Goal: Information Seeking & Learning: Learn about a topic

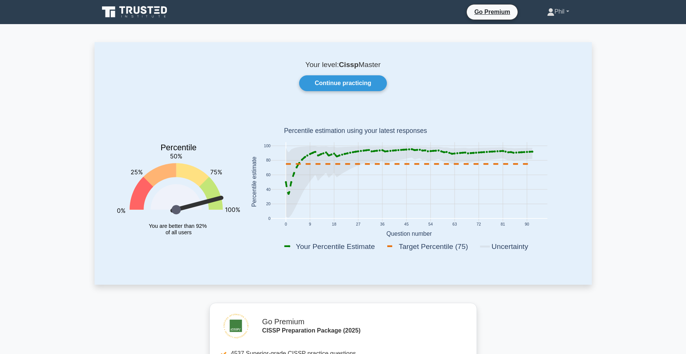
click at [570, 11] on link "Phil" at bounding box center [558, 11] width 58 height 15
click at [553, 30] on link "Profile" at bounding box center [558, 29] width 59 height 12
click at [345, 84] on link "Continue practicing" at bounding box center [342, 83] width 87 height 16
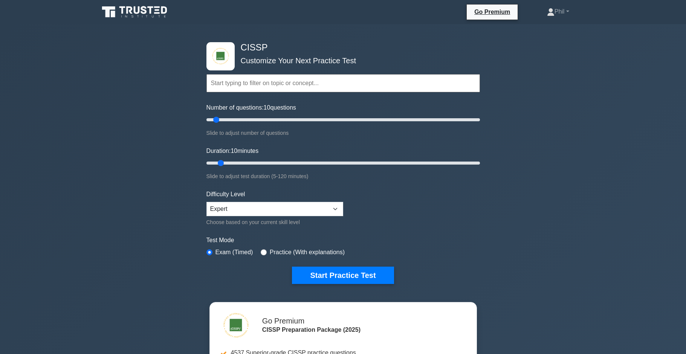
click at [253, 86] on input "text" at bounding box center [342, 83] width 273 height 18
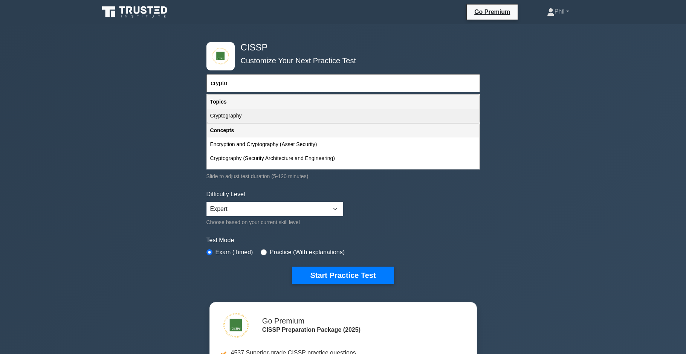
click at [278, 120] on div "Cryptography" at bounding box center [343, 116] width 272 height 14
type input "Cryptography"
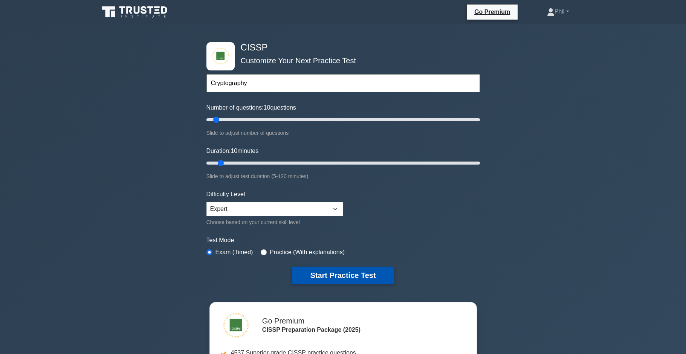
click at [337, 276] on button "Start Practice Test" at bounding box center [343, 275] width 102 height 17
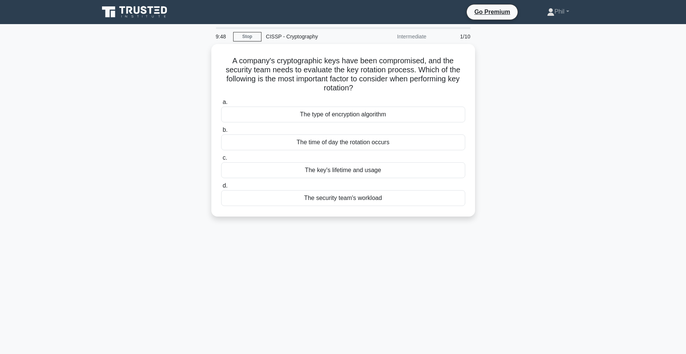
click at [543, 251] on div "9:48 Stop CISSP - Cryptography Intermediate 1/10 A company's cryptographic keys…" at bounding box center [343, 215] width 497 height 377
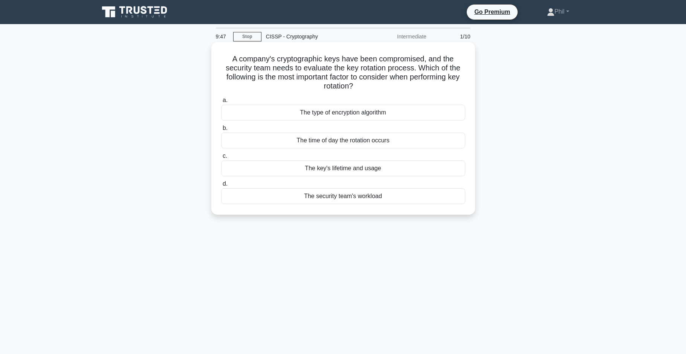
click at [384, 168] on div "The key's lifetime and usage" at bounding box center [343, 168] width 244 height 16
click at [221, 159] on input "c. The key's lifetime and usage" at bounding box center [221, 156] width 0 height 5
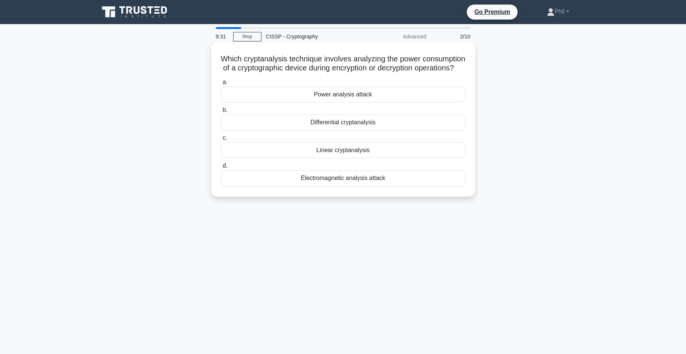
click at [372, 95] on div "Power analysis attack" at bounding box center [343, 95] width 244 height 16
click at [221, 85] on input "a. Power analysis attack" at bounding box center [221, 82] width 0 height 5
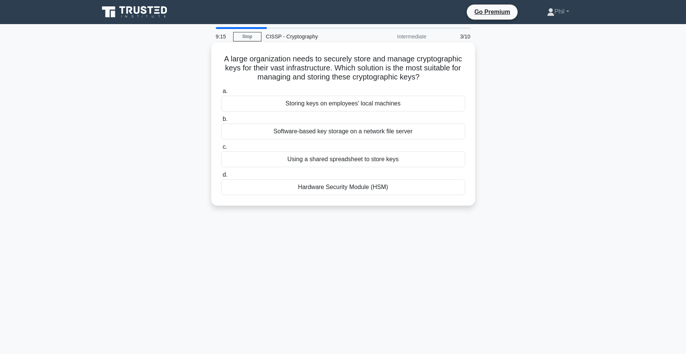
click at [375, 189] on div "Hardware Security Module (HSM)" at bounding box center [343, 187] width 244 height 16
click at [221, 177] on input "d. Hardware Security Module (HSM)" at bounding box center [221, 174] width 0 height 5
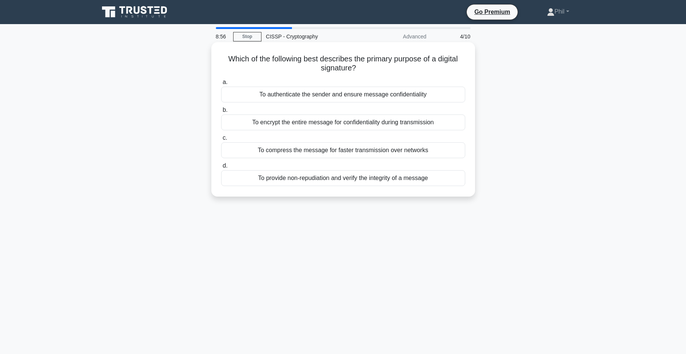
click at [346, 181] on div "To provide non-repudiation and verify the integrity of a message" at bounding box center [343, 178] width 244 height 16
click at [221, 168] on input "d. To provide non-repudiation and verify the integrity of a message" at bounding box center [221, 165] width 0 height 5
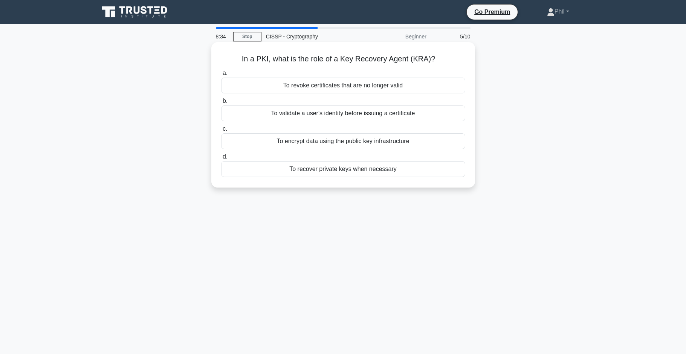
click at [389, 173] on div "To recover private keys when necessary" at bounding box center [343, 169] width 244 height 16
click at [221, 159] on input "d. To recover private keys when necessary" at bounding box center [221, 156] width 0 height 5
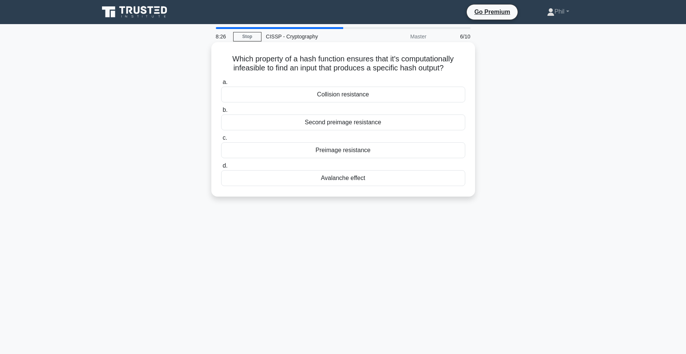
click at [370, 150] on div "Preimage resistance" at bounding box center [343, 150] width 244 height 16
click at [221, 140] on input "c. Preimage resistance" at bounding box center [221, 138] width 0 height 5
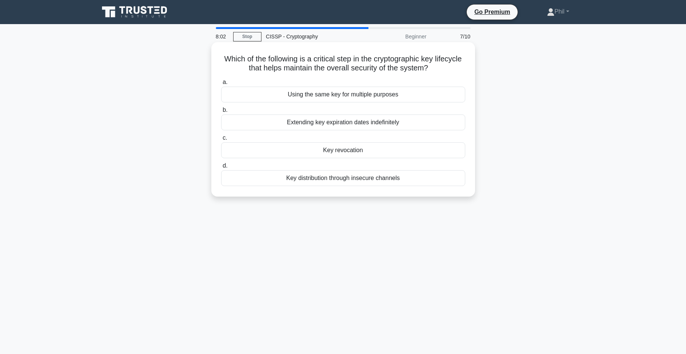
click at [357, 153] on div "Key revocation" at bounding box center [343, 150] width 244 height 16
click at [221, 140] on input "c. Key revocation" at bounding box center [221, 138] width 0 height 5
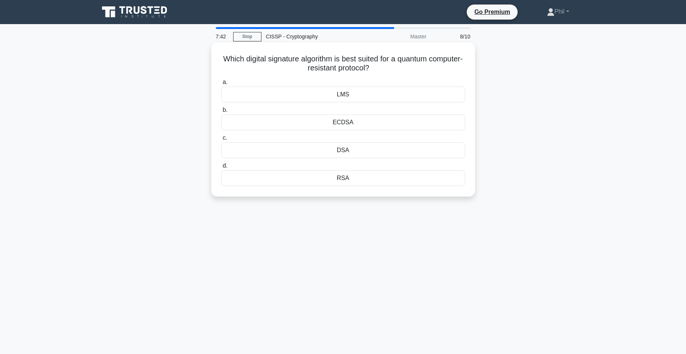
click at [381, 93] on div "LMS" at bounding box center [343, 95] width 244 height 16
click at [221, 85] on input "a. LMS" at bounding box center [221, 82] width 0 height 5
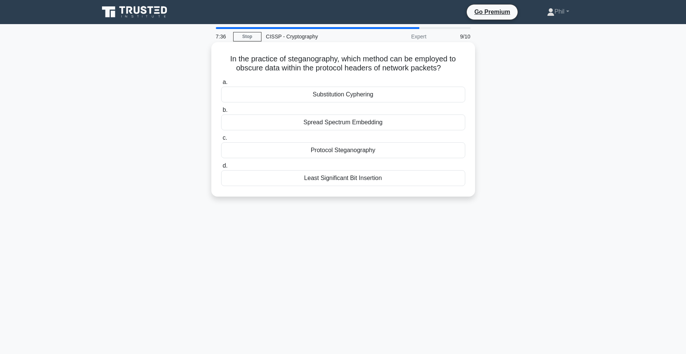
click at [374, 149] on div "Protocol Steganography" at bounding box center [343, 150] width 244 height 16
click at [221, 140] on input "c. Protocol Steganography" at bounding box center [221, 138] width 0 height 5
click at [381, 182] on div "It is faster and more efficient." at bounding box center [343, 178] width 244 height 16
click at [221, 168] on input "d. It is faster and more efficient." at bounding box center [221, 165] width 0 height 5
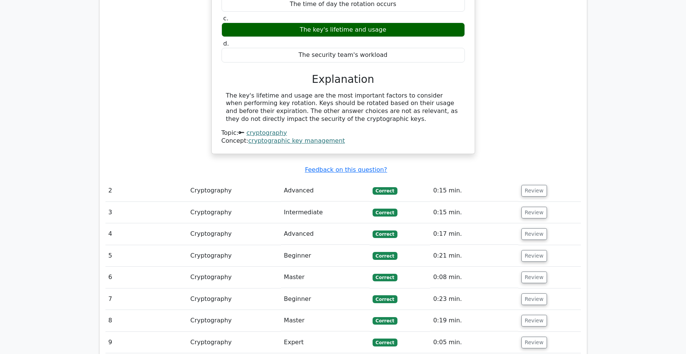
scroll to position [766, 0]
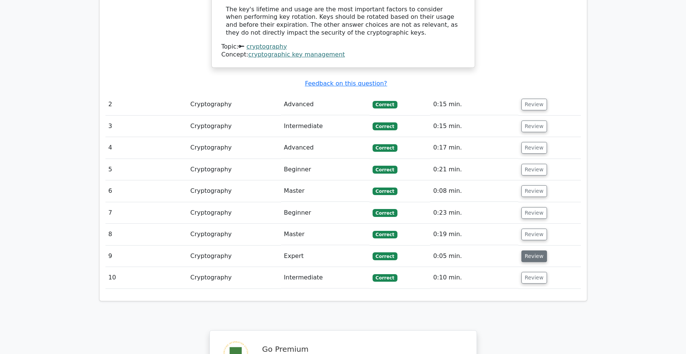
click at [522, 250] on button "Review" at bounding box center [534, 256] width 26 height 12
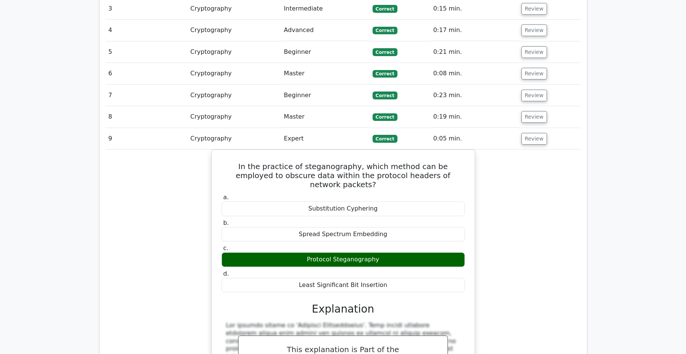
scroll to position [825, 0]
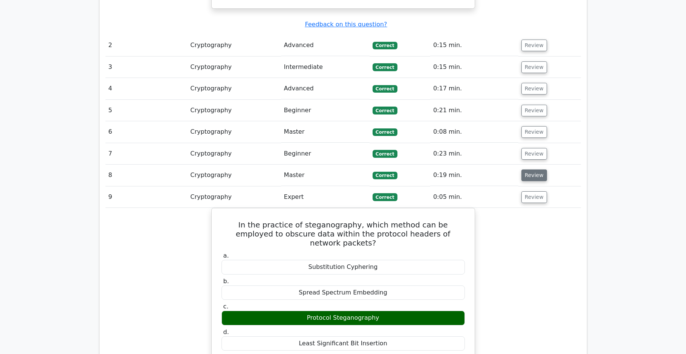
click at [525, 169] on button "Review" at bounding box center [534, 175] width 26 height 12
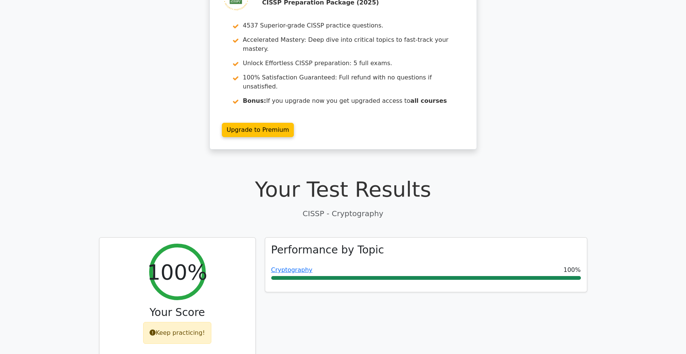
scroll to position [0, 0]
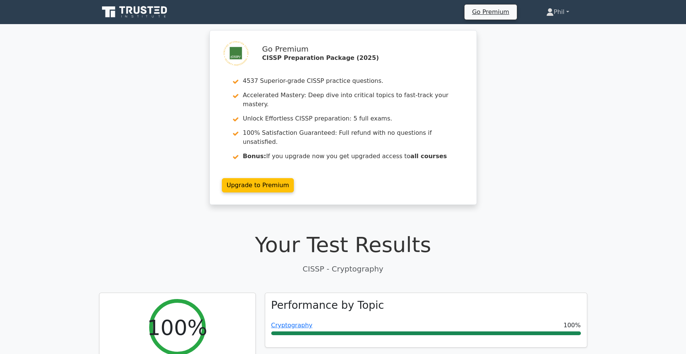
click at [562, 10] on link "Phil" at bounding box center [557, 12] width 59 height 15
click at [557, 29] on link "Profile" at bounding box center [557, 30] width 59 height 12
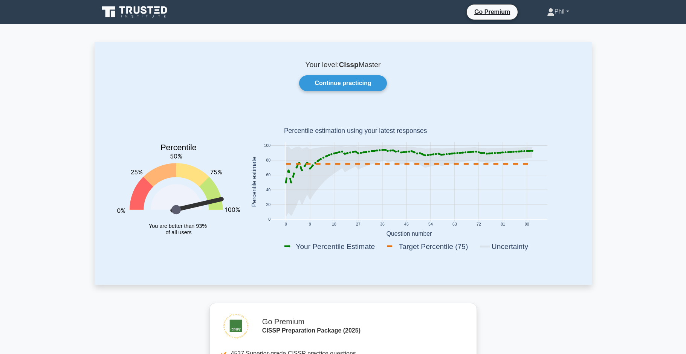
click at [551, 12] on link "Phil" at bounding box center [558, 11] width 58 height 15
click at [548, 33] on link "Profile" at bounding box center [558, 29] width 59 height 12
click at [353, 90] on link "Continue practicing" at bounding box center [342, 83] width 87 height 16
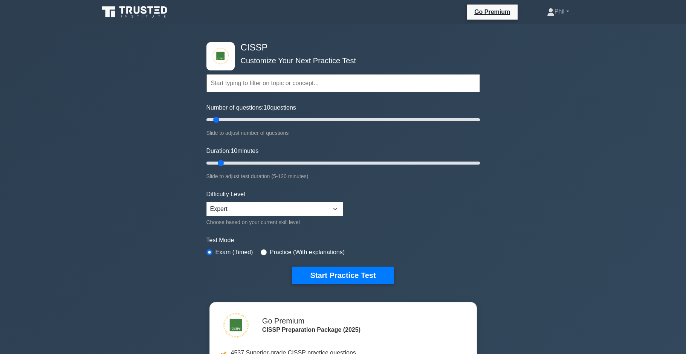
click at [236, 89] on input "text" at bounding box center [342, 83] width 273 height 18
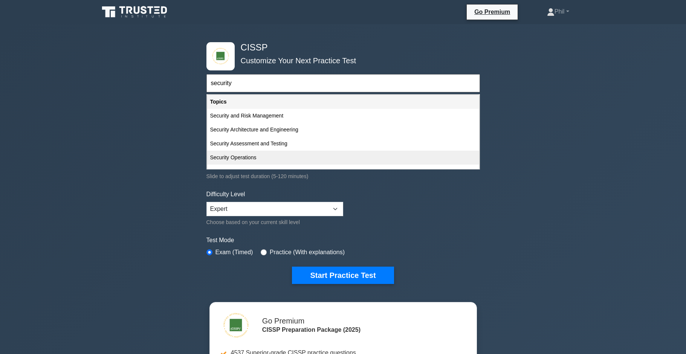
click at [282, 159] on div "Security Operations" at bounding box center [343, 158] width 272 height 14
type input "Security Operations"
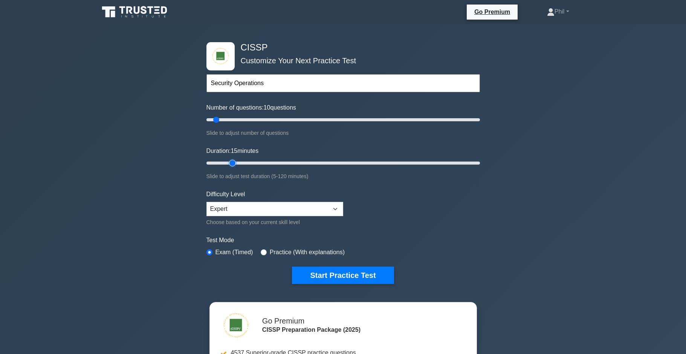
drag, startPoint x: 224, startPoint y: 163, endPoint x: 229, endPoint y: 162, distance: 4.4
type input "15"
click at [229, 162] on input "Duration: 15 minutes" at bounding box center [342, 163] width 273 height 9
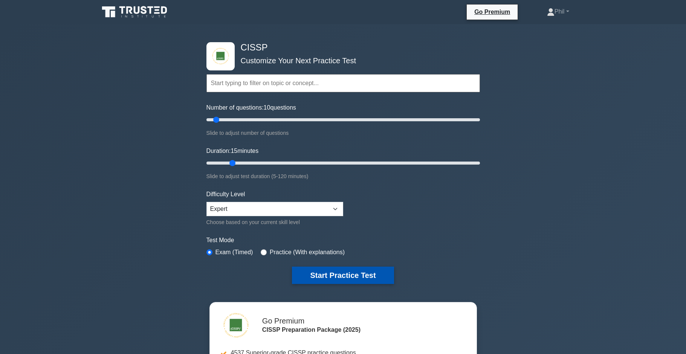
click at [346, 276] on button "Start Practice Test" at bounding box center [343, 275] width 102 height 17
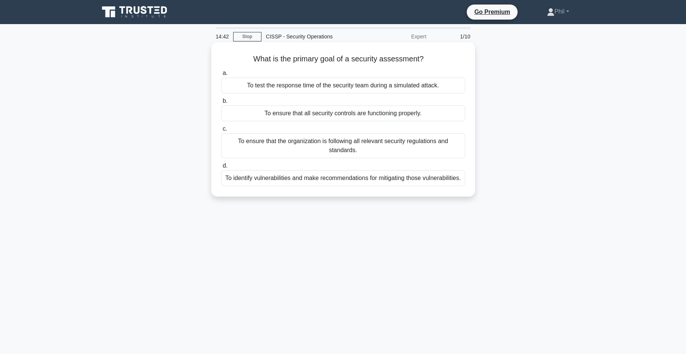
click at [372, 180] on div "To identify vulnerabilities and make recommendations for mitigating those vulne…" at bounding box center [343, 178] width 244 height 16
click at [221, 168] on input "d. To identify vulnerabilities and make recommendations for mitigating those vu…" at bounding box center [221, 165] width 0 height 5
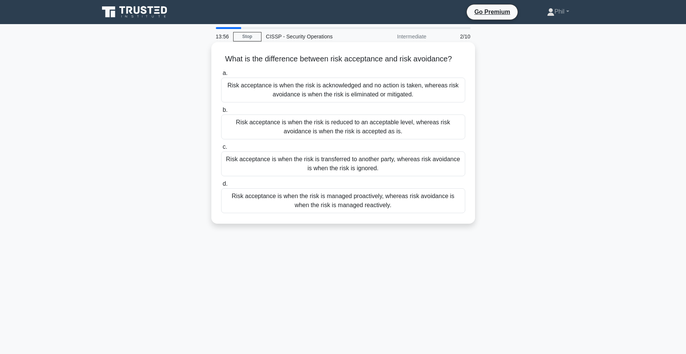
click at [369, 91] on div "Risk acceptance is when the risk is acknowledged and no action is taken, wherea…" at bounding box center [343, 90] width 244 height 25
click at [221, 76] on input "a. Risk acceptance is when the risk is acknowledged and no action is taken, whe…" at bounding box center [221, 73] width 0 height 5
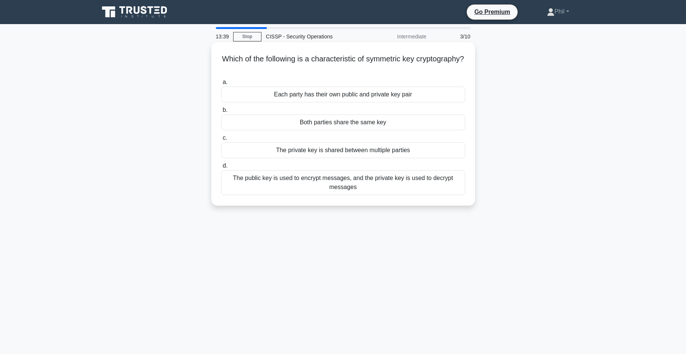
click at [358, 152] on div "The private key is shared between multiple parties" at bounding box center [343, 150] width 244 height 16
click at [221, 140] on input "c. The private key is shared between multiple parties" at bounding box center [221, 138] width 0 height 5
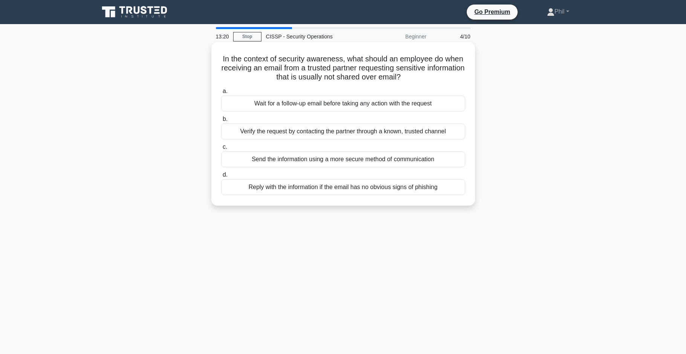
click at [427, 131] on div "Verify the request by contacting the partner through a known, trusted channel" at bounding box center [343, 132] width 244 height 16
click at [221, 122] on input "b. Verify the request by contacting the partner through a known, trusted channel" at bounding box center [221, 119] width 0 height 5
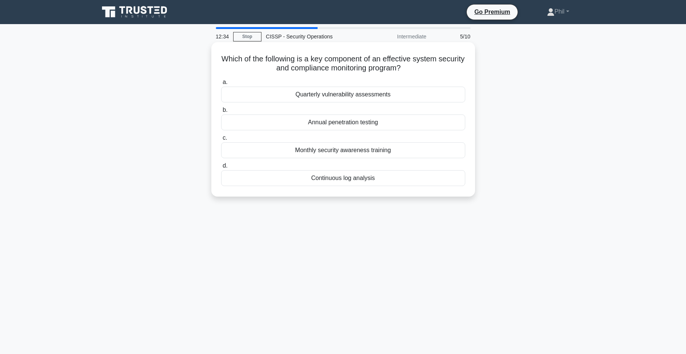
click at [441, 97] on div "Quarterly vulnerability assessments" at bounding box center [343, 95] width 244 height 16
click at [221, 85] on input "a. Quarterly vulnerability assessments" at bounding box center [221, 82] width 0 height 5
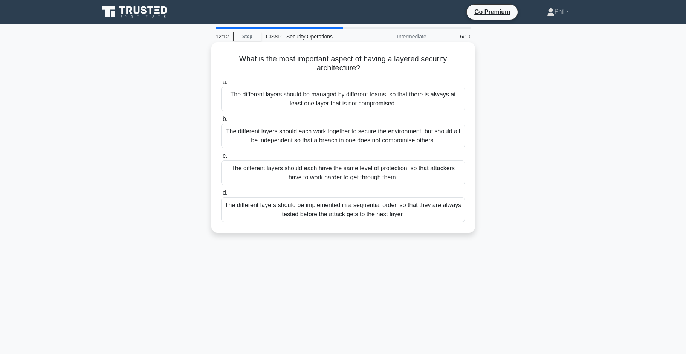
click at [397, 138] on div "The different layers should each work together to secure the environment, but s…" at bounding box center [343, 136] width 244 height 25
click at [221, 122] on input "b. The different layers should each work together to secure the environment, bu…" at bounding box center [221, 119] width 0 height 5
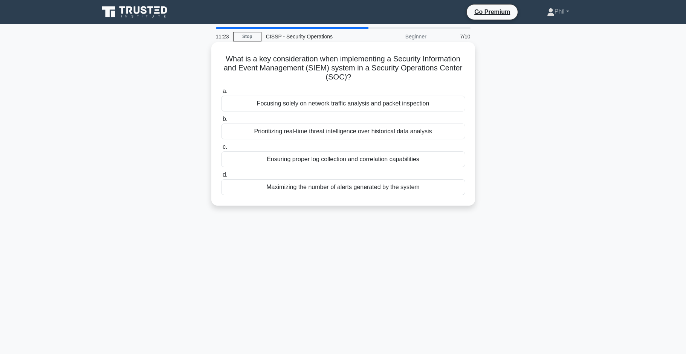
click at [436, 161] on div "Ensuring proper log collection and correlation capabilities" at bounding box center [343, 159] width 244 height 16
click at [221, 149] on input "c. Ensuring proper log collection and correlation capabilities" at bounding box center [221, 147] width 0 height 5
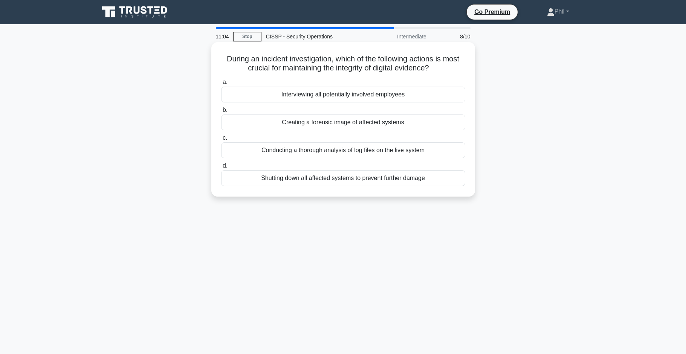
click at [410, 122] on div "Creating a forensic image of affected systems" at bounding box center [343, 122] width 244 height 16
click at [221, 113] on input "b. Creating a forensic image of affected systems" at bounding box center [221, 110] width 0 height 5
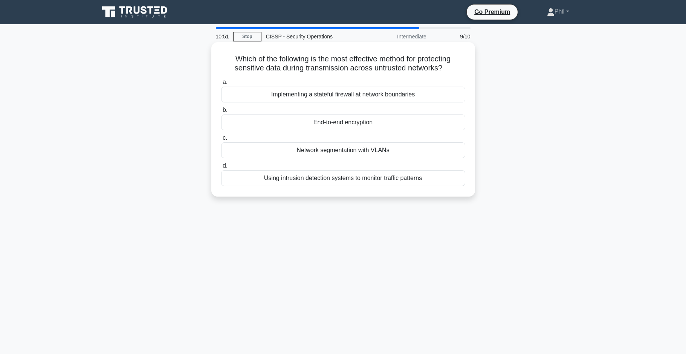
click at [412, 121] on div "End-to-end encryption" at bounding box center [343, 122] width 244 height 16
click at [221, 113] on input "b. End-to-end encryption" at bounding box center [221, 110] width 0 height 5
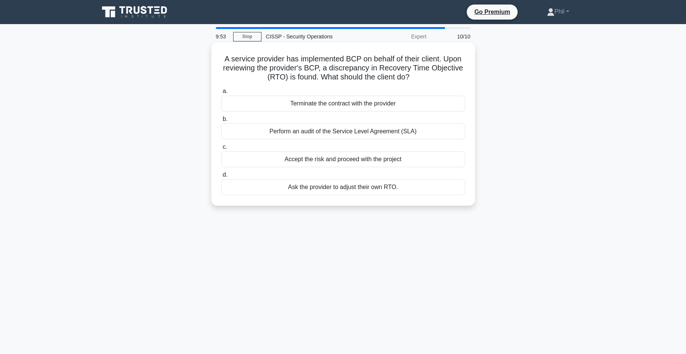
click at [449, 133] on div "Perform an audit of the Service Level Agreement (SLA)" at bounding box center [343, 132] width 244 height 16
click at [221, 122] on input "b. Perform an audit of the Service Level Agreement (SLA)" at bounding box center [221, 119] width 0 height 5
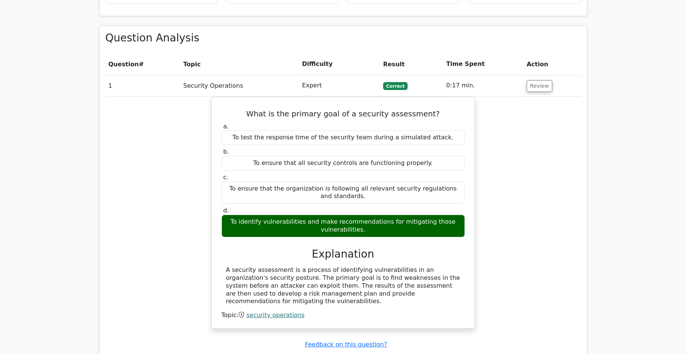
scroll to position [691, 0]
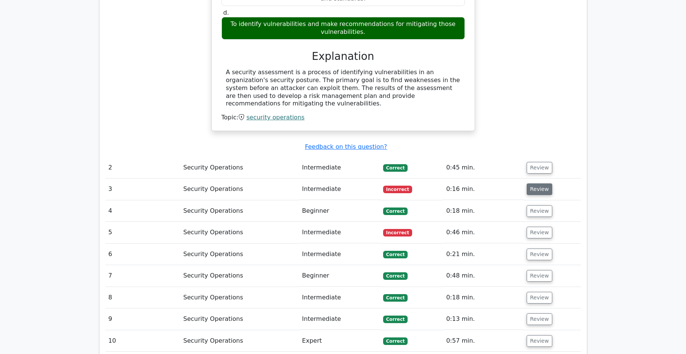
click at [537, 183] on button "Review" at bounding box center [539, 189] width 26 height 12
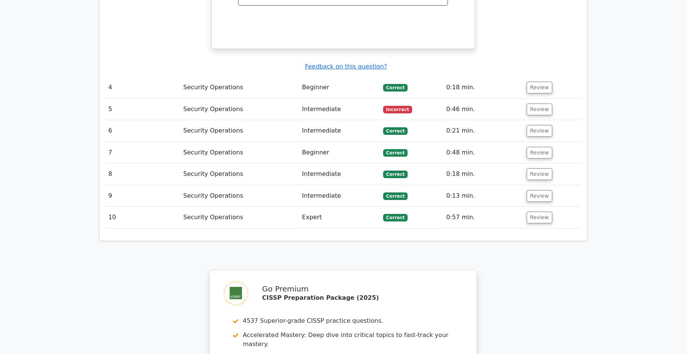
scroll to position [972, 0]
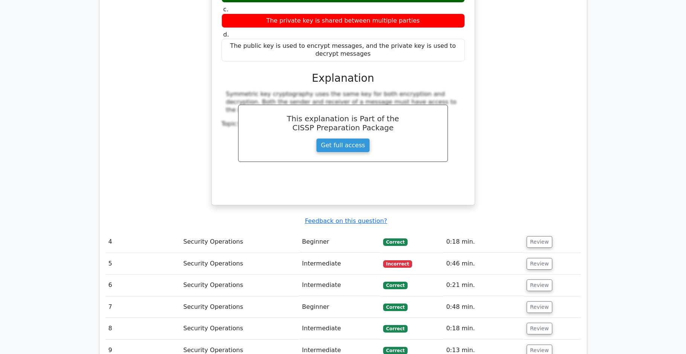
drag, startPoint x: 541, startPoint y: 236, endPoint x: 511, endPoint y: 240, distance: 30.4
click at [541, 258] on button "Review" at bounding box center [539, 264] width 26 height 12
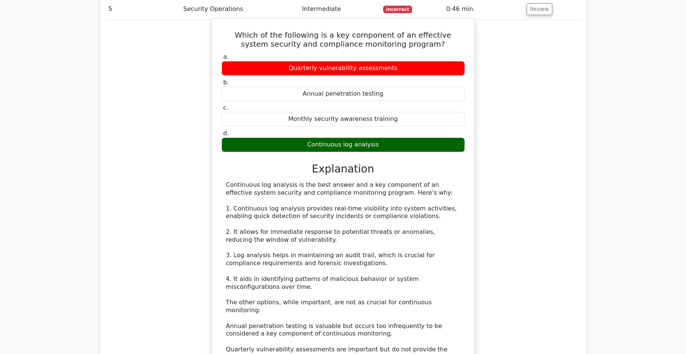
scroll to position [1095, 0]
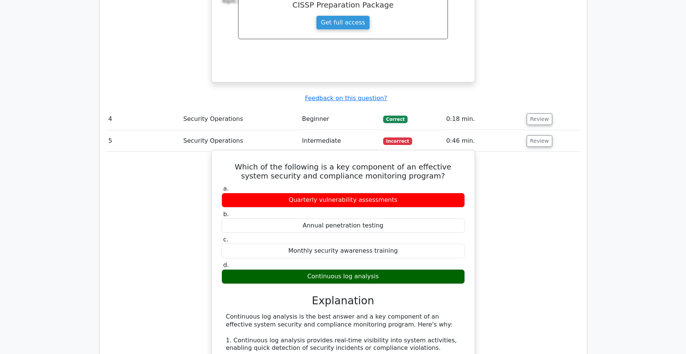
drag, startPoint x: 232, startPoint y: 139, endPoint x: 395, endPoint y: 250, distance: 196.6
copy div "Which of the following is a key component of an effective system security and c…"
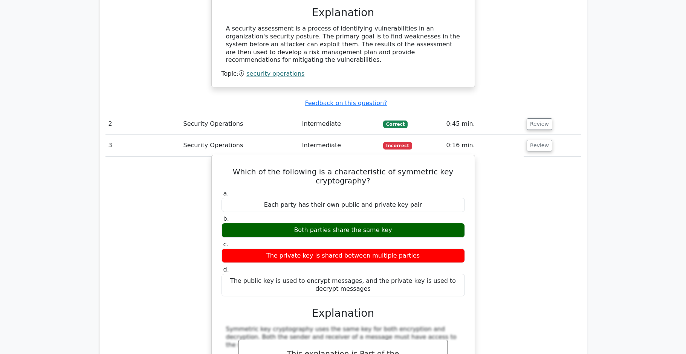
scroll to position [694, 0]
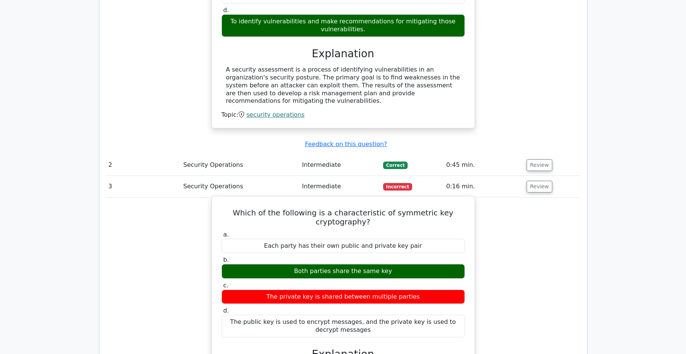
drag, startPoint x: 262, startPoint y: 186, endPoint x: 403, endPoint y: 305, distance: 184.7
click at [403, 305] on div "Which of the following is a characteristic of symmetric key cryptography? a. Ea…" at bounding box center [343, 338] width 257 height 279
copy div "Which of the following is a characteristic of symmetric key cryptography? a. Ea…"
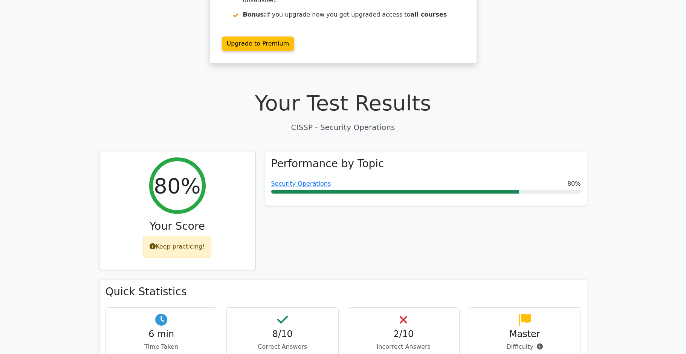
scroll to position [0, 0]
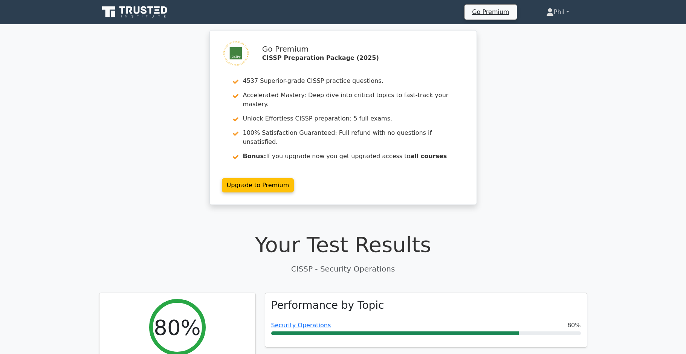
click at [547, 15] on icon at bounding box center [549, 14] width 7 height 3
drag, startPoint x: 551, startPoint y: 29, endPoint x: 544, endPoint y: 30, distance: 7.7
click at [551, 29] on link "Profile" at bounding box center [557, 30] width 59 height 12
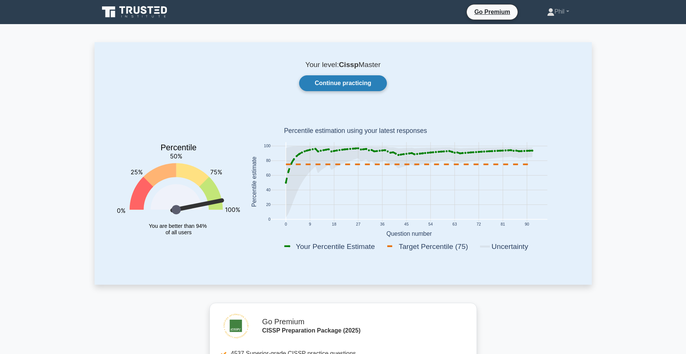
click at [328, 81] on link "Continue practicing" at bounding box center [342, 83] width 87 height 16
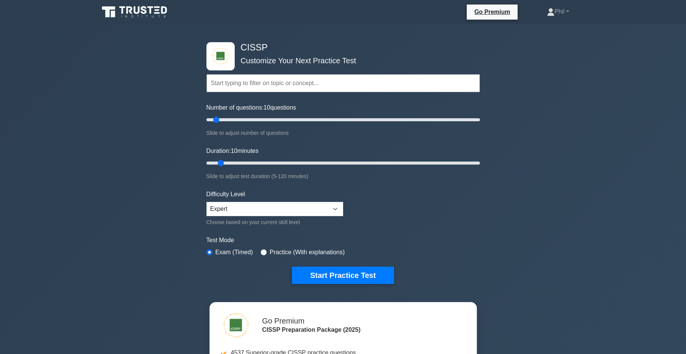
click at [287, 81] on input "text" at bounding box center [342, 83] width 273 height 18
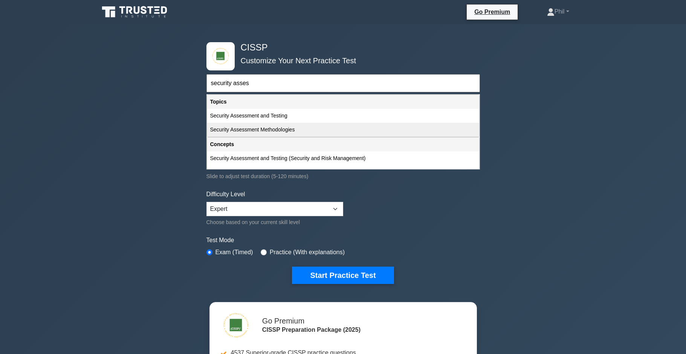
click at [332, 133] on div "Security Assessment Methodologies" at bounding box center [343, 130] width 272 height 14
type input "Security Assessment Methodologies"
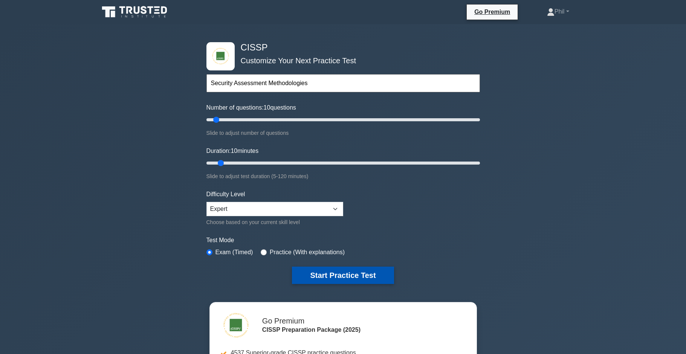
click at [343, 271] on button "Start Practice Test" at bounding box center [343, 275] width 102 height 17
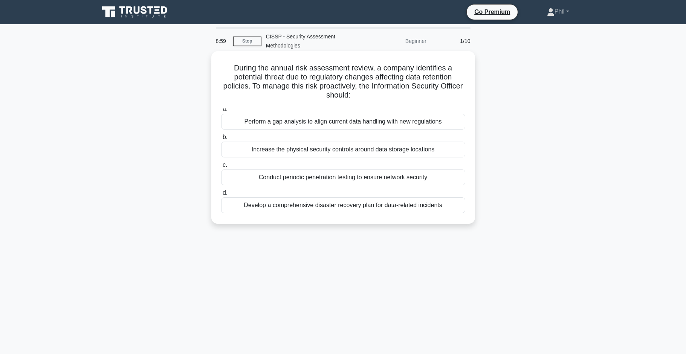
click at [439, 127] on div "Perform a gap analysis to align current data handling with new regulations" at bounding box center [343, 122] width 244 height 16
click at [221, 112] on input "a. Perform a gap analysis to align current data handling with new regulations" at bounding box center [221, 109] width 0 height 5
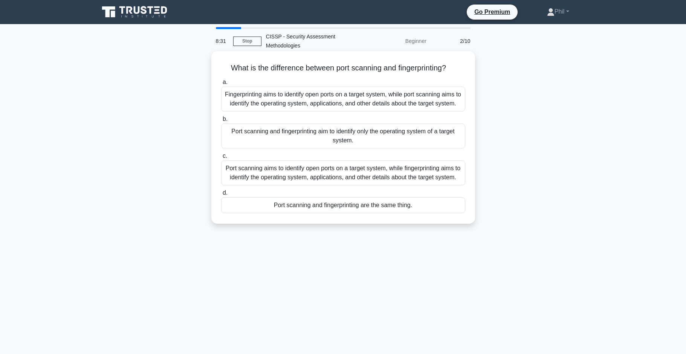
click at [365, 174] on div "Port scanning aims to identify open ports on a target system, while fingerprint…" at bounding box center [343, 172] width 244 height 25
click at [221, 159] on input "c. Port scanning aims to identify open ports on a target system, while fingerpr…" at bounding box center [221, 156] width 0 height 5
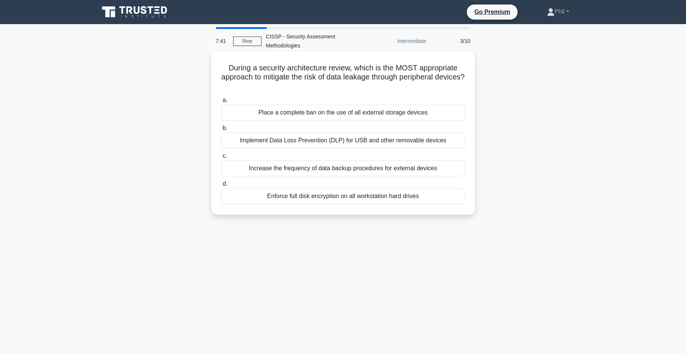
click at [446, 143] on div "Implement Data Loss Prevention (DLP) for USB and other removable devices" at bounding box center [343, 141] width 244 height 16
click at [221, 131] on input "b. Implement Data Loss Prevention (DLP) for USB and other removable devices" at bounding box center [221, 128] width 0 height 5
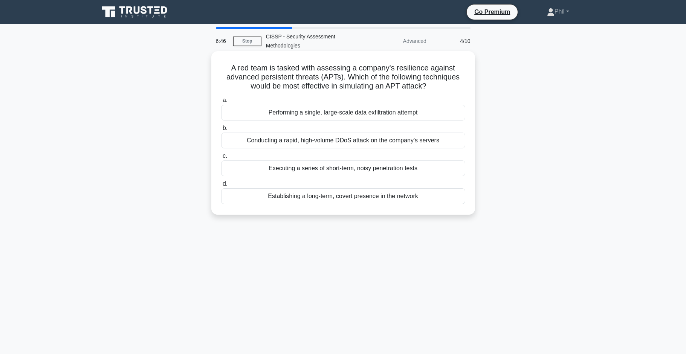
click at [422, 200] on div "Establishing a long-term, covert presence in the network" at bounding box center [343, 196] width 244 height 16
click at [221, 186] on input "d. Establishing a long-term, covert presence in the network" at bounding box center [221, 183] width 0 height 5
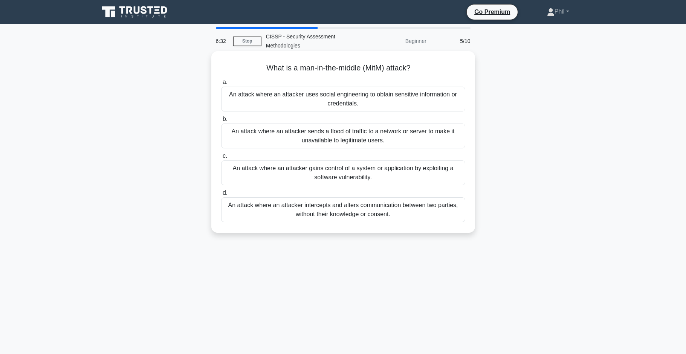
click at [408, 217] on div "An attack where an attacker intercepts and alters communication between two par…" at bounding box center [343, 209] width 244 height 25
click at [221, 195] on input "d. An attack where an attacker intercepts and alters communication between two …" at bounding box center [221, 193] width 0 height 5
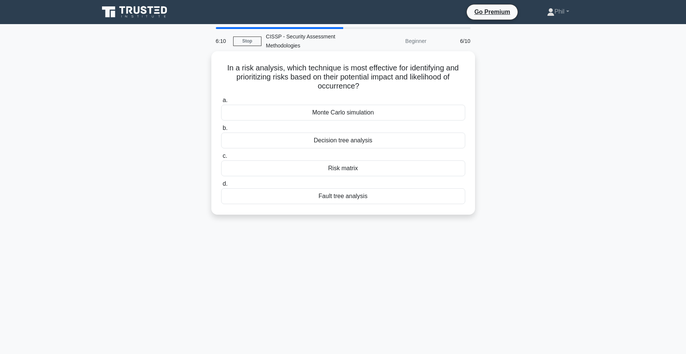
click at [386, 170] on div "Risk matrix" at bounding box center [343, 168] width 244 height 16
click at [221, 159] on input "c. Risk matrix" at bounding box center [221, 156] width 0 height 5
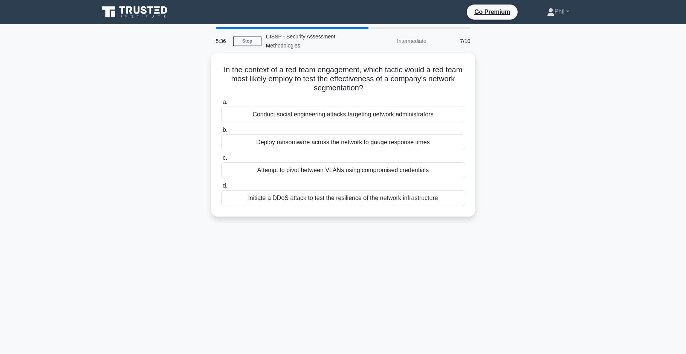
click at [438, 280] on div "5:36 Stop CISSP - Security Assessment Methodologies Intermediate 7/10 In the co…" at bounding box center [343, 215] width 497 height 377
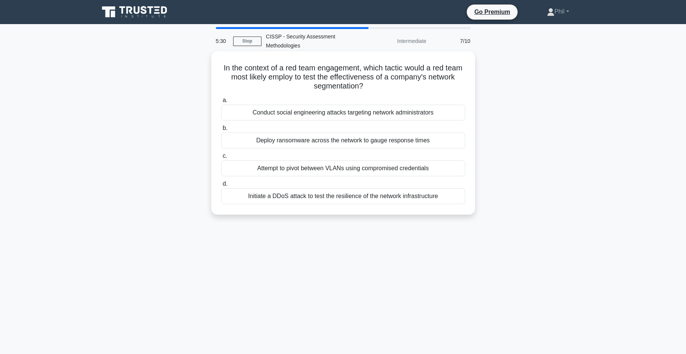
click at [428, 168] on div "Attempt to pivot between VLANs using compromised credentials" at bounding box center [343, 168] width 244 height 16
click at [221, 159] on input "c. Attempt to pivot between VLANs using compromised credentials" at bounding box center [221, 156] width 0 height 5
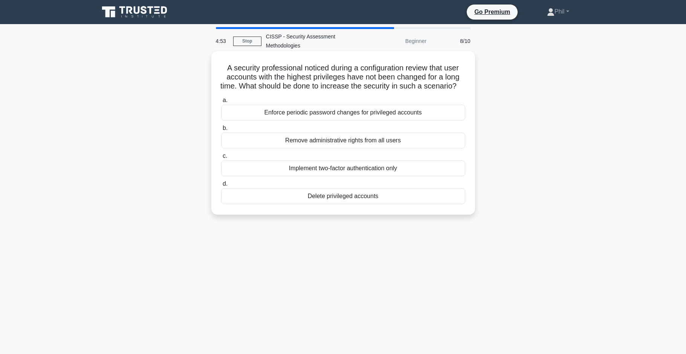
click at [425, 120] on div "Enforce periodic password changes for privileged accounts" at bounding box center [343, 113] width 244 height 16
click at [221, 103] on input "a. Enforce periodic password changes for privileged accounts" at bounding box center [221, 100] width 0 height 5
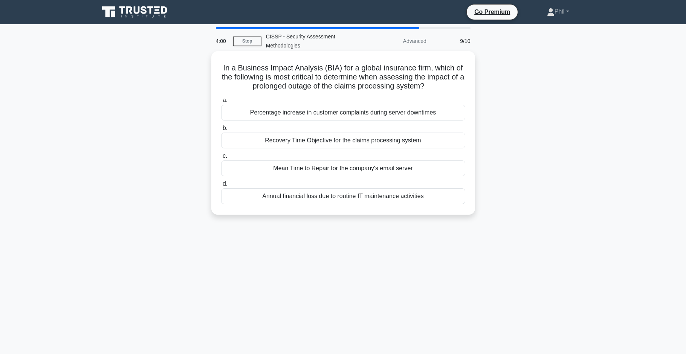
click at [399, 145] on div "Recovery Time Objective for the claims processing system" at bounding box center [343, 141] width 244 height 16
click at [221, 131] on input "b. Recovery Time Objective for the claims processing system" at bounding box center [221, 128] width 0 height 5
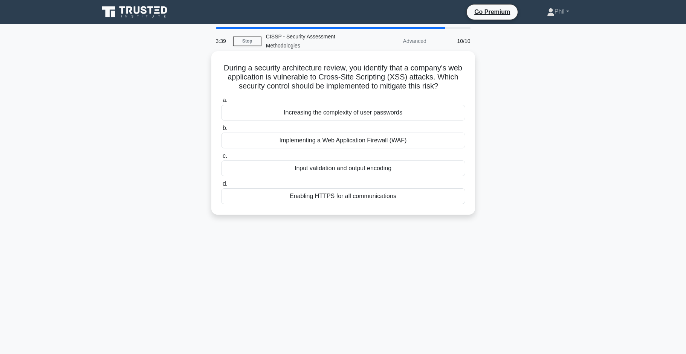
click at [403, 167] on div "Input validation and output encoding" at bounding box center [343, 168] width 244 height 16
click at [221, 159] on input "c. Input validation and output encoding" at bounding box center [221, 156] width 0 height 5
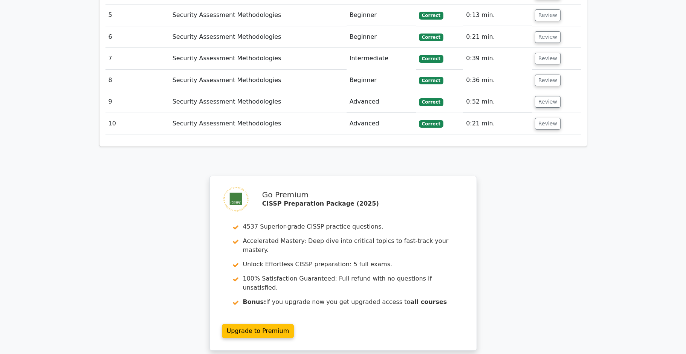
scroll to position [843, 0]
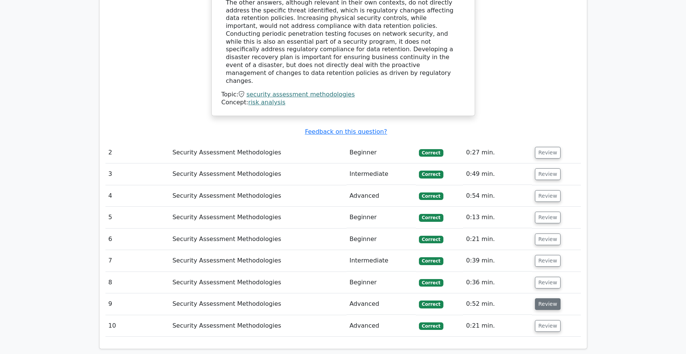
click at [543, 298] on button "Review" at bounding box center [548, 304] width 26 height 12
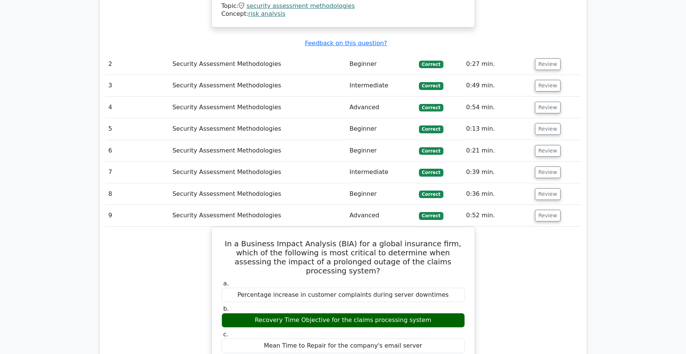
scroll to position [933, 0]
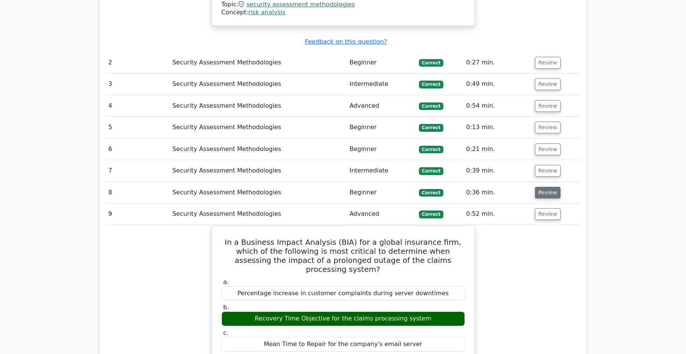
click at [550, 187] on button "Review" at bounding box center [548, 193] width 26 height 12
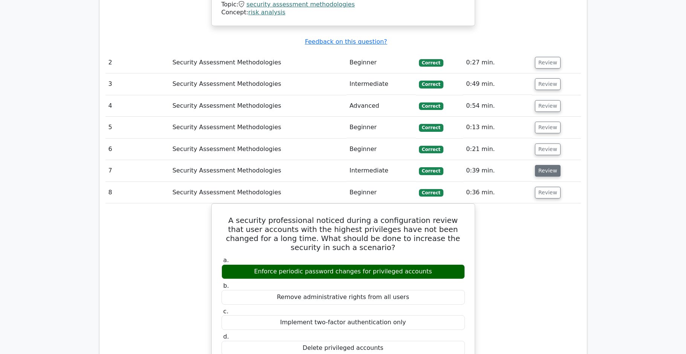
click at [551, 165] on button "Review" at bounding box center [548, 171] width 26 height 12
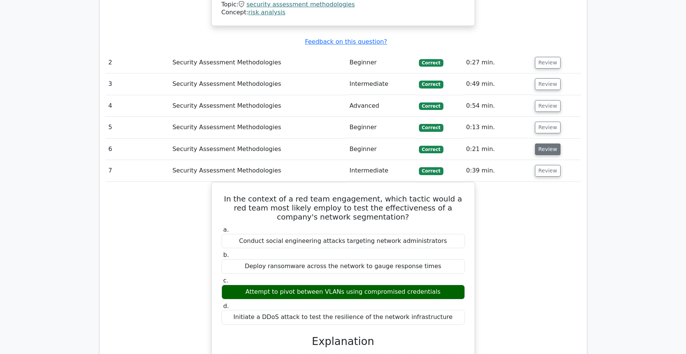
click at [548, 143] on button "Review" at bounding box center [548, 149] width 26 height 12
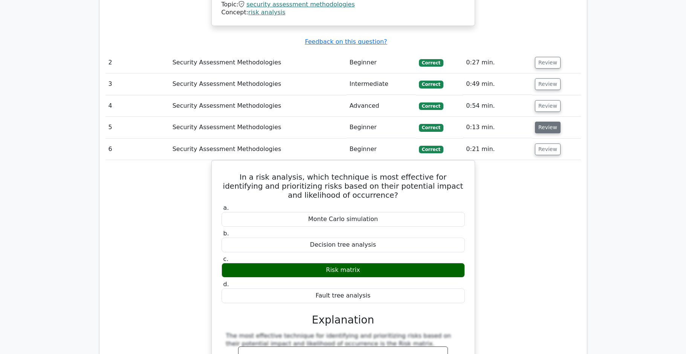
click at [544, 122] on button "Review" at bounding box center [548, 128] width 26 height 12
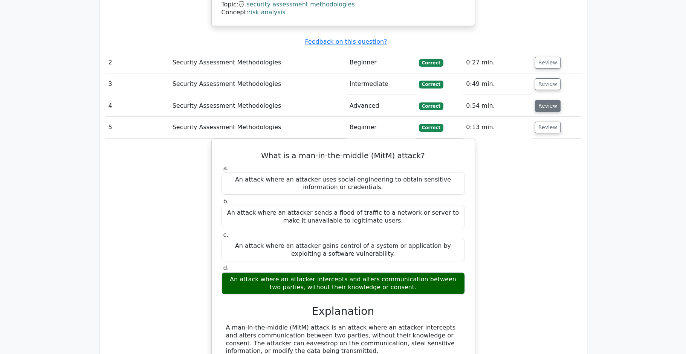
click at [539, 100] on button "Review" at bounding box center [548, 106] width 26 height 12
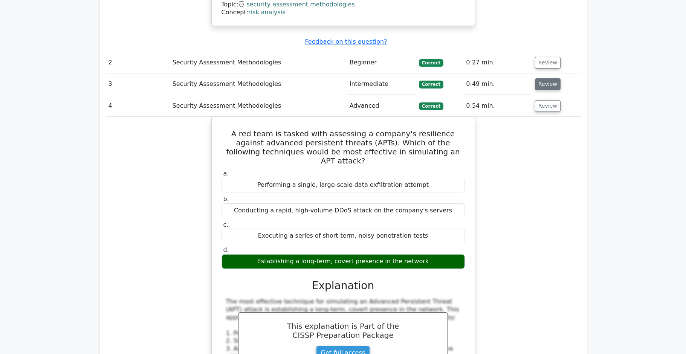
click at [541, 78] on button "Review" at bounding box center [548, 84] width 26 height 12
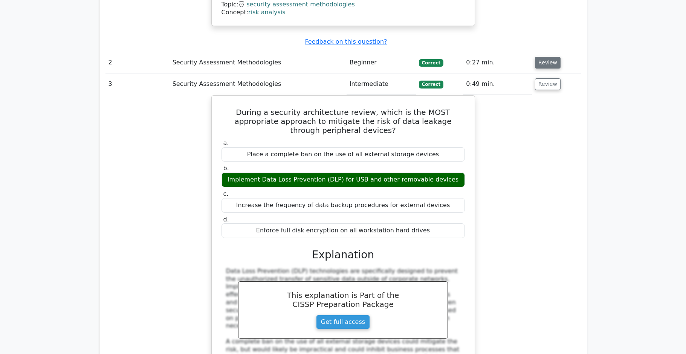
click at [542, 57] on button "Review" at bounding box center [548, 63] width 26 height 12
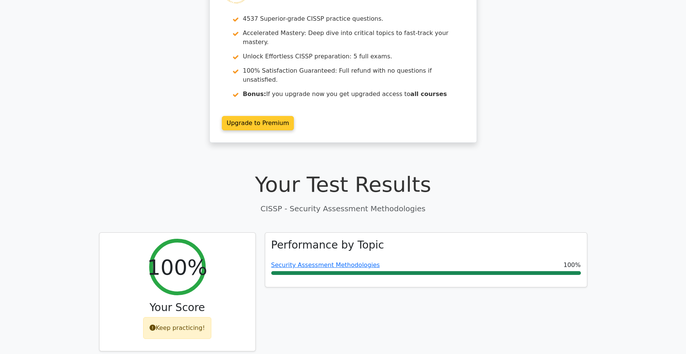
scroll to position [0, 0]
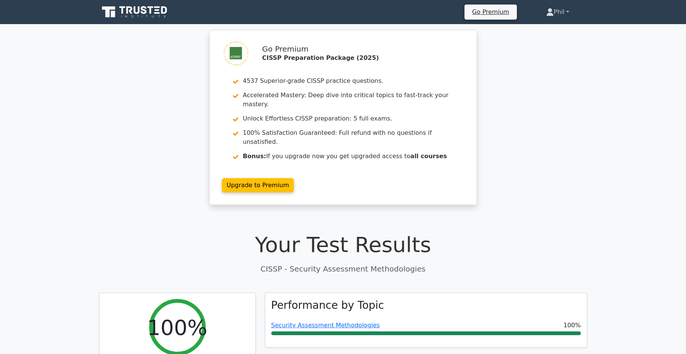
click at [553, 17] on link "Phil" at bounding box center [557, 12] width 59 height 15
click at [555, 27] on link "Profile" at bounding box center [557, 30] width 59 height 12
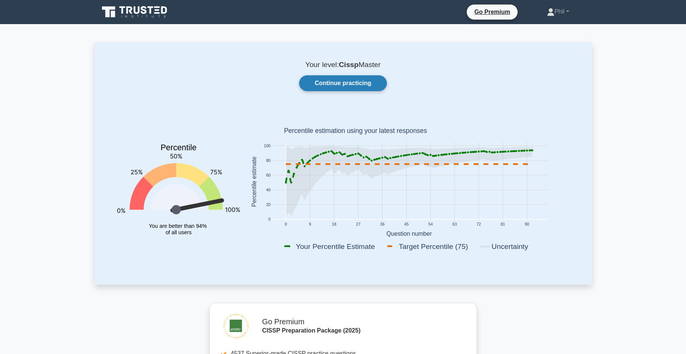
click at [362, 86] on link "Continue practicing" at bounding box center [342, 83] width 87 height 16
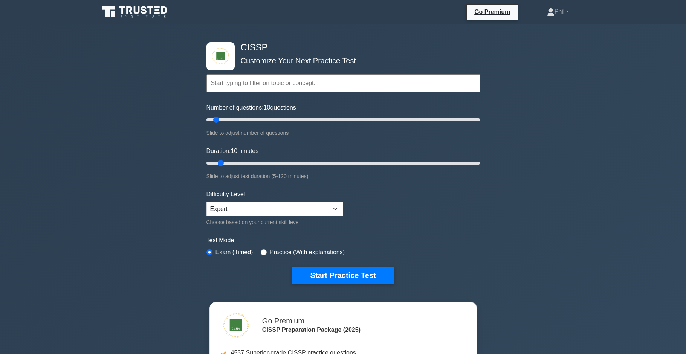
click at [270, 87] on input "text" at bounding box center [342, 83] width 273 height 18
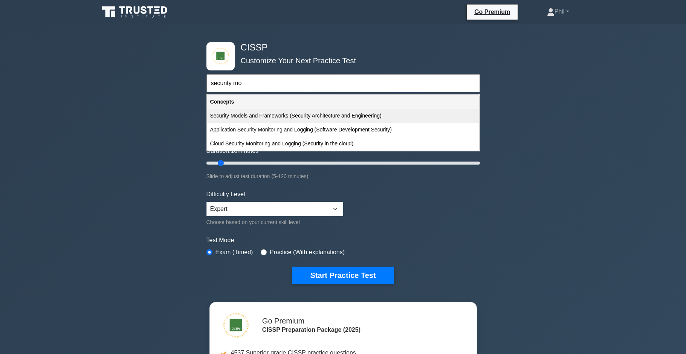
click at [313, 121] on div "Security Models and Frameworks (Security Architecture and Engineering)" at bounding box center [343, 116] width 272 height 14
type input "Security Models and Frameworks (Security Architecture and Engineering)"
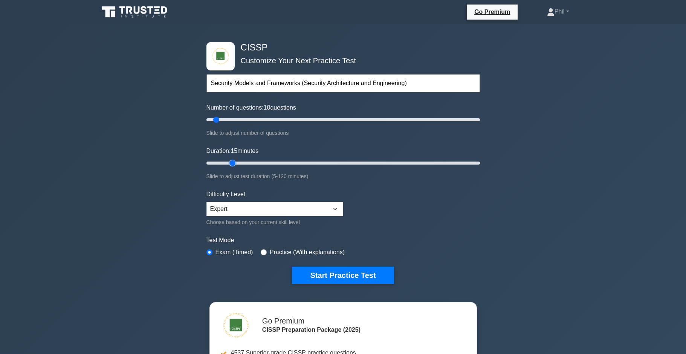
drag, startPoint x: 226, startPoint y: 163, endPoint x: 238, endPoint y: 182, distance: 22.4
type input "15"
click at [229, 163] on input "Duration: 15 minutes" at bounding box center [342, 163] width 273 height 9
drag, startPoint x: 230, startPoint y: 165, endPoint x: 224, endPoint y: 163, distance: 6.1
type input "10"
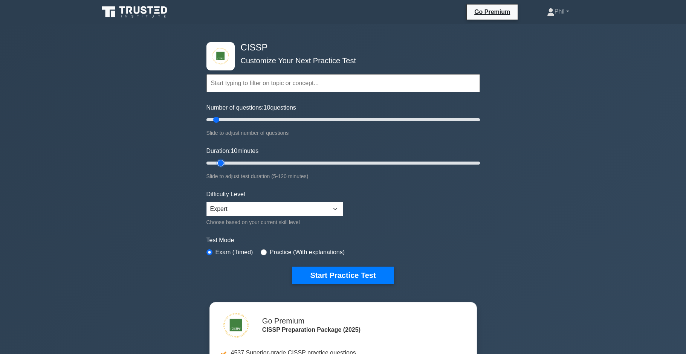
click at [224, 163] on input "Duration: 10 minutes" at bounding box center [342, 163] width 273 height 9
click at [348, 278] on button "Start Practice Test" at bounding box center [343, 275] width 102 height 17
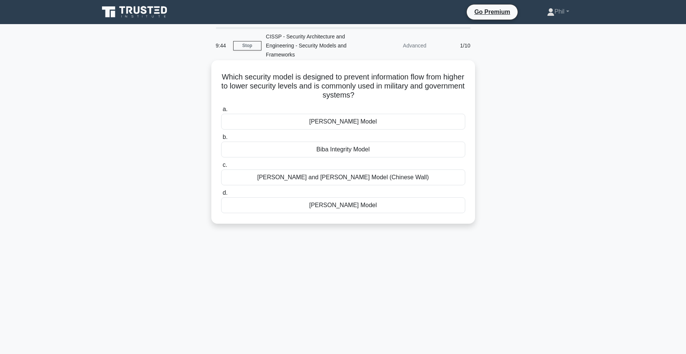
click at [399, 206] on div "[PERSON_NAME] Model" at bounding box center [343, 205] width 244 height 16
click at [221, 195] on input "[PERSON_NAME] Model" at bounding box center [221, 193] width 0 height 5
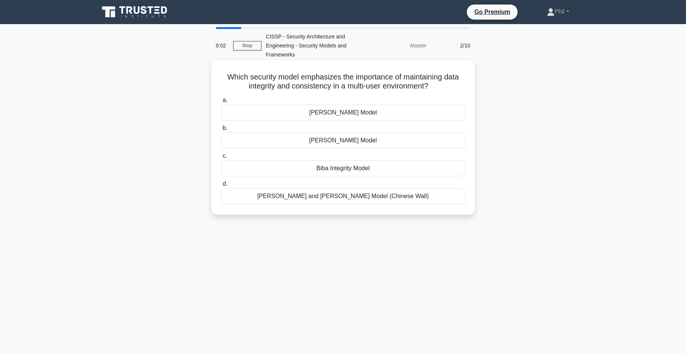
click at [402, 111] on div "[PERSON_NAME] Model" at bounding box center [343, 113] width 244 height 16
click at [221, 103] on input "[PERSON_NAME] Model" at bounding box center [221, 100] width 0 height 5
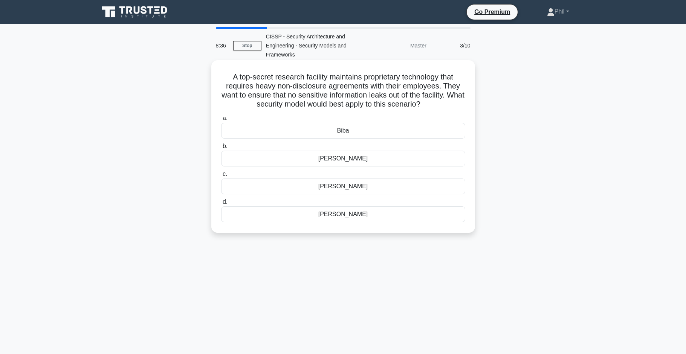
click at [363, 188] on div "[PERSON_NAME]" at bounding box center [343, 186] width 244 height 16
click at [221, 177] on input "[PERSON_NAME]" at bounding box center [221, 174] width 0 height 5
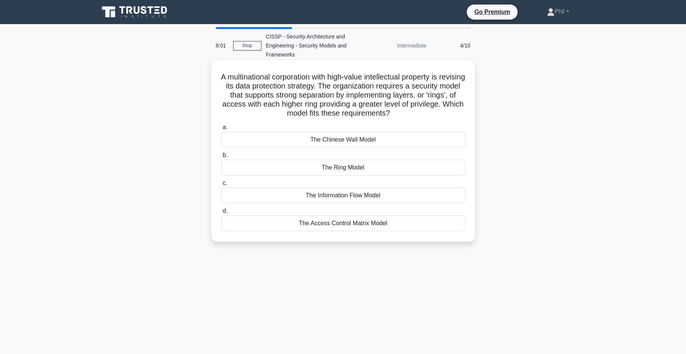
drag, startPoint x: 363, startPoint y: 171, endPoint x: 382, endPoint y: 171, distance: 19.2
click at [363, 171] on div "The Ring Model" at bounding box center [343, 168] width 244 height 16
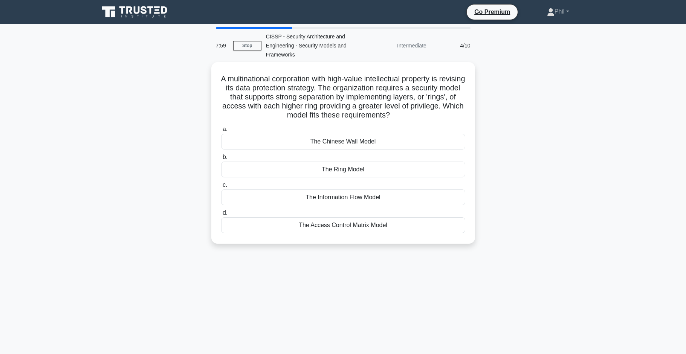
click at [540, 188] on div "A multinational corporation with high-value intellectual property is revising i…" at bounding box center [343, 157] width 497 height 191
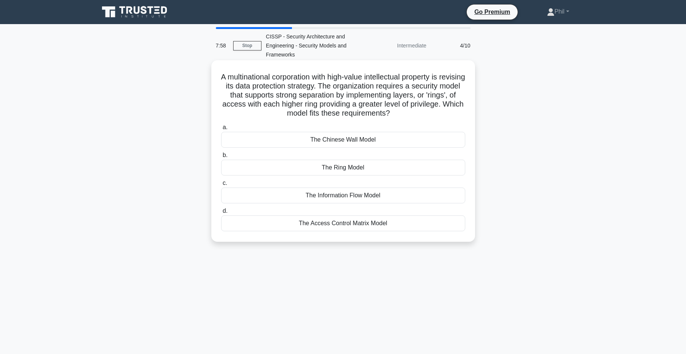
click at [380, 168] on div "The Ring Model" at bounding box center [343, 168] width 244 height 16
click at [221, 158] on input "b. The Ring Model" at bounding box center [221, 155] width 0 height 5
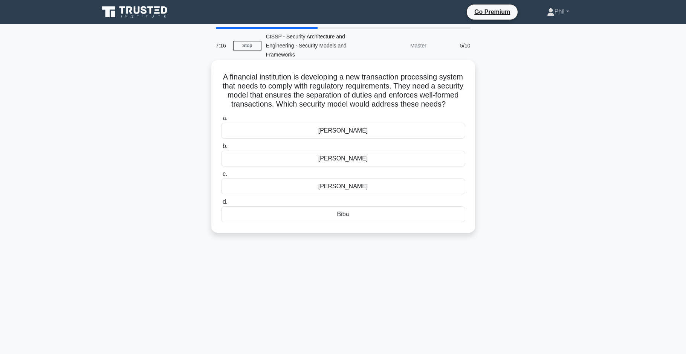
click at [375, 160] on div "[PERSON_NAME]" at bounding box center [343, 159] width 244 height 16
click at [221, 149] on input "[PERSON_NAME]" at bounding box center [221, 146] width 0 height 5
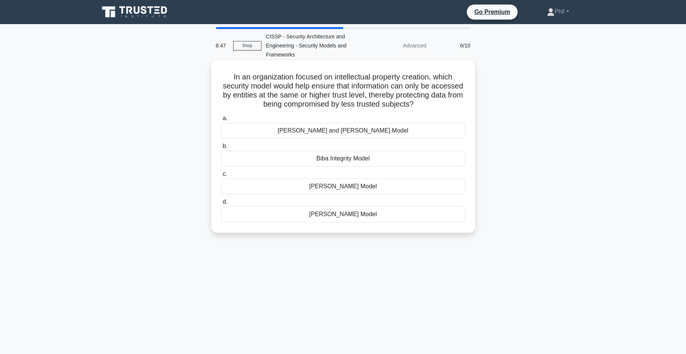
click at [363, 218] on div "[PERSON_NAME] Model" at bounding box center [343, 214] width 244 height 16
click at [221, 204] on input "[PERSON_NAME] Model" at bounding box center [221, 202] width 0 height 5
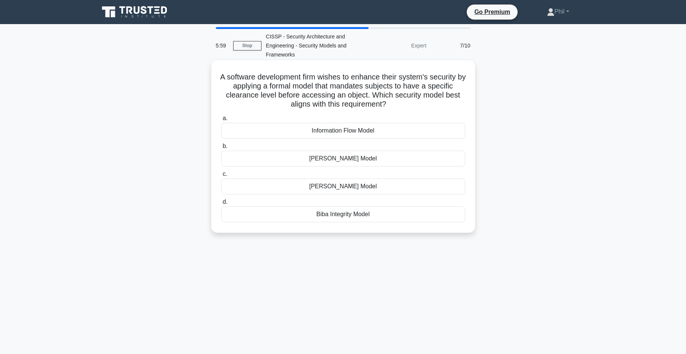
click at [361, 133] on div "Information Flow Model" at bounding box center [343, 131] width 244 height 16
click at [221, 121] on input "a. Information Flow Model" at bounding box center [221, 118] width 0 height 5
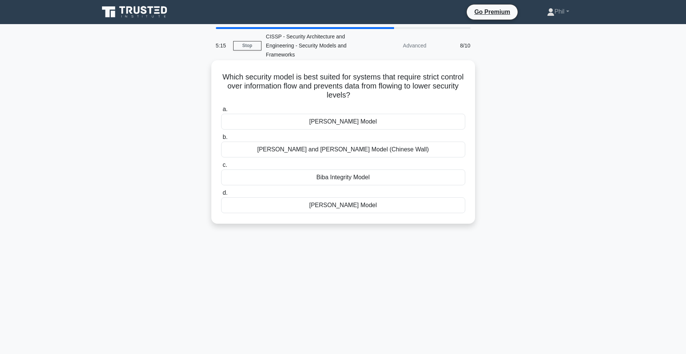
click at [380, 123] on div "[PERSON_NAME] Model" at bounding box center [343, 122] width 244 height 16
click at [221, 112] on input "[PERSON_NAME] Model" at bounding box center [221, 109] width 0 height 5
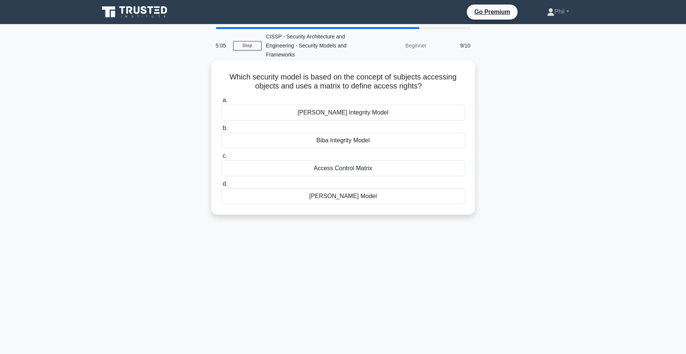
click at [390, 174] on div "Access Control Matrix" at bounding box center [343, 168] width 244 height 16
click at [221, 159] on input "c. Access Control Matrix" at bounding box center [221, 156] width 0 height 5
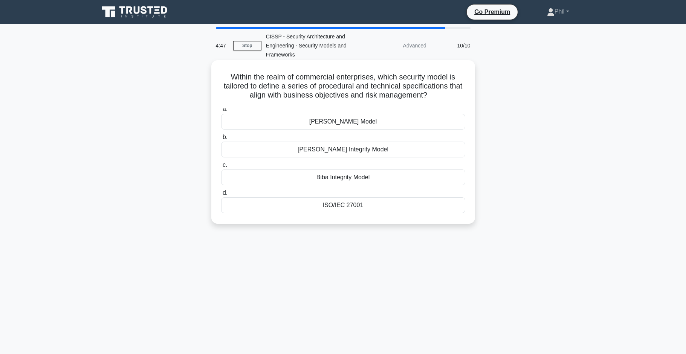
click at [358, 210] on div "ISO/IEC 27001" at bounding box center [343, 205] width 244 height 16
click at [419, 208] on div "ISO/IEC 27001" at bounding box center [343, 205] width 244 height 16
click at [221, 195] on input "d. ISO/IEC 27001" at bounding box center [221, 193] width 0 height 5
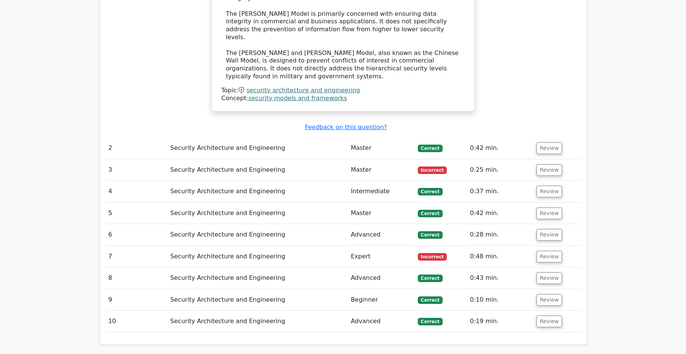
scroll to position [926, 0]
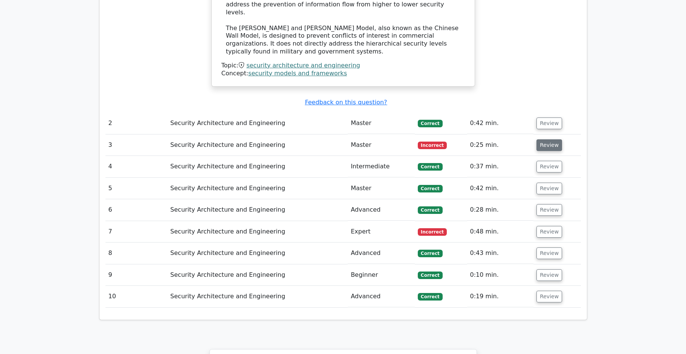
click at [540, 139] on button "Review" at bounding box center [549, 145] width 26 height 12
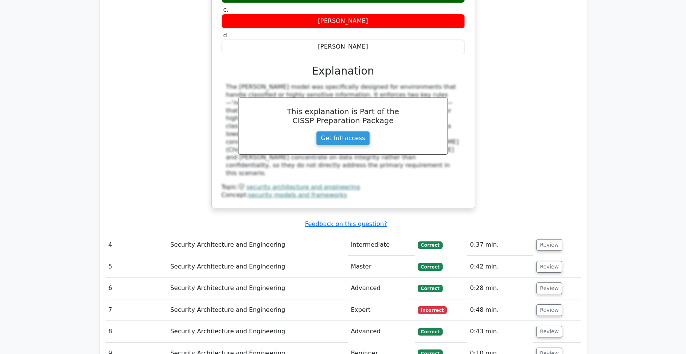
scroll to position [1240, 0]
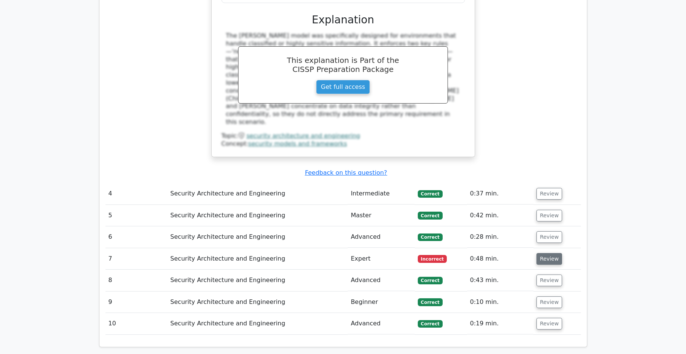
click at [548, 253] on button "Review" at bounding box center [549, 259] width 26 height 12
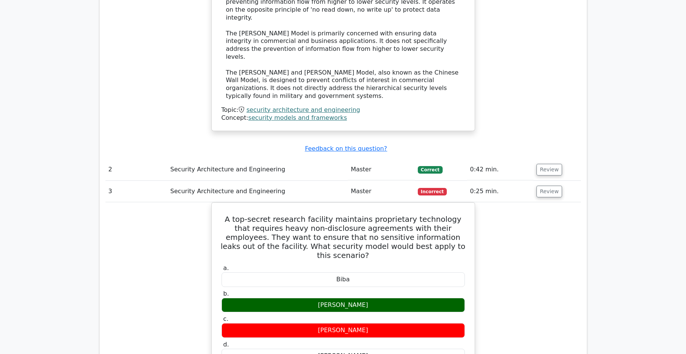
scroll to position [946, 0]
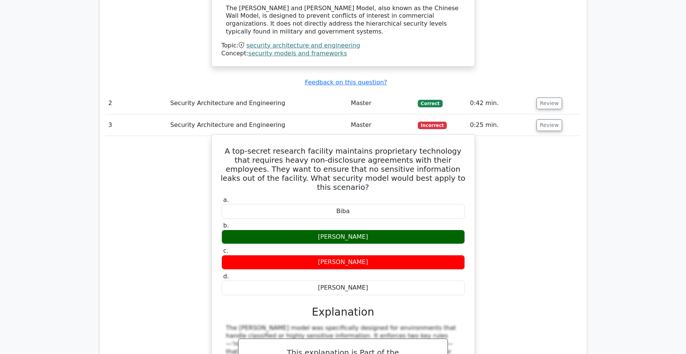
drag, startPoint x: 227, startPoint y: 101, endPoint x: 385, endPoint y: 233, distance: 205.8
click at [385, 234] on div "A top-secret research facility maintains proprietary technology that requires h…" at bounding box center [343, 291] width 257 height 308
copy div "A top-secret research facility maintains proprietary technology that requires h…"
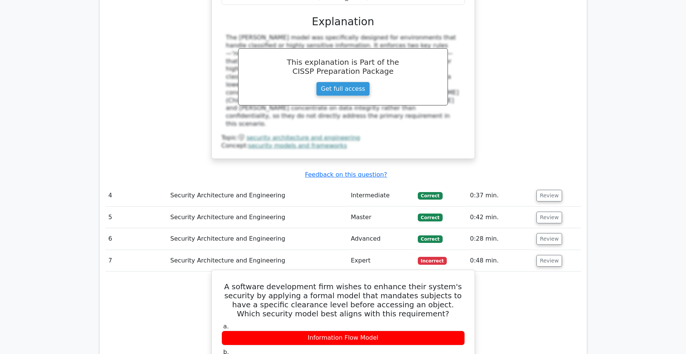
scroll to position [1369, 0]
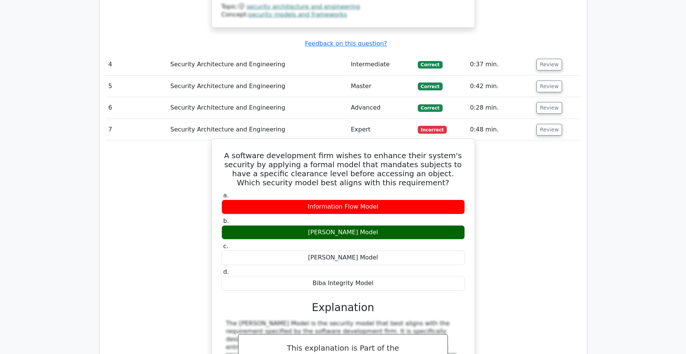
drag, startPoint x: 216, startPoint y: 81, endPoint x: 413, endPoint y: 220, distance: 241.2
click at [413, 220] on div "A software development firm wishes to enhance their system's security by applyi…" at bounding box center [343, 358] width 257 height 433
copy div "A software development firm wishes to enhance their system's security by applyi…"
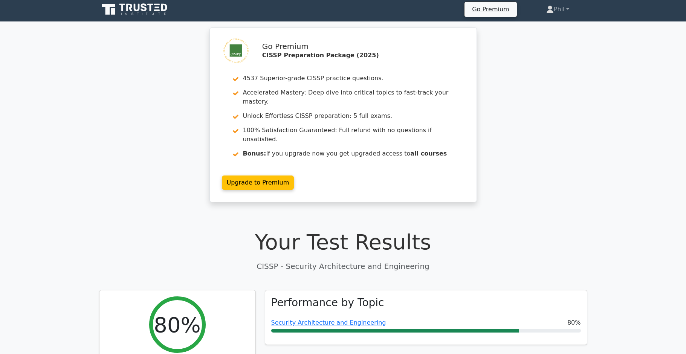
scroll to position [0, 0]
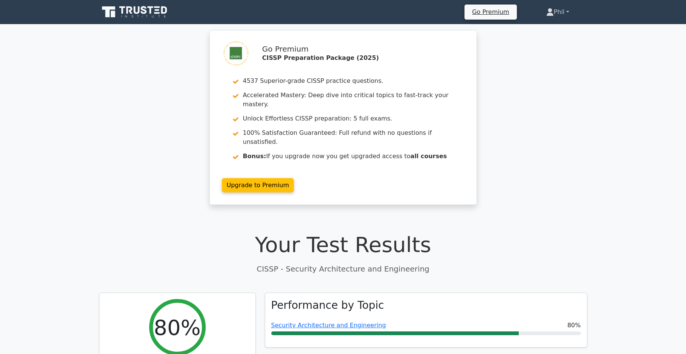
click at [561, 14] on link "Phil" at bounding box center [557, 12] width 59 height 15
click at [557, 27] on link "Profile" at bounding box center [557, 30] width 59 height 12
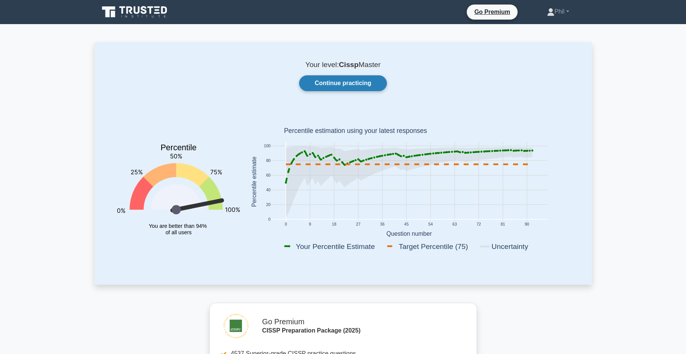
click at [330, 82] on link "Continue practicing" at bounding box center [342, 83] width 87 height 16
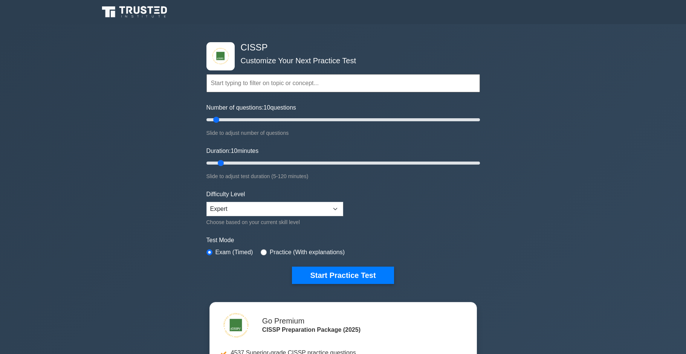
click at [265, 88] on input "text" at bounding box center [342, 83] width 273 height 18
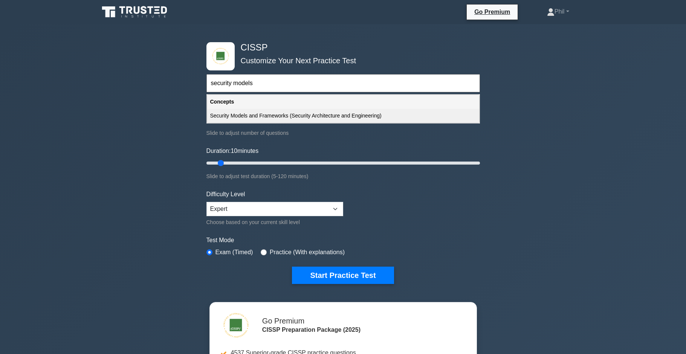
click at [285, 118] on div "Security Models and Frameworks (Security Architecture and Engineering)" at bounding box center [343, 116] width 272 height 14
type input "Security Models and Frameworks (Security Architecture and Engineering)"
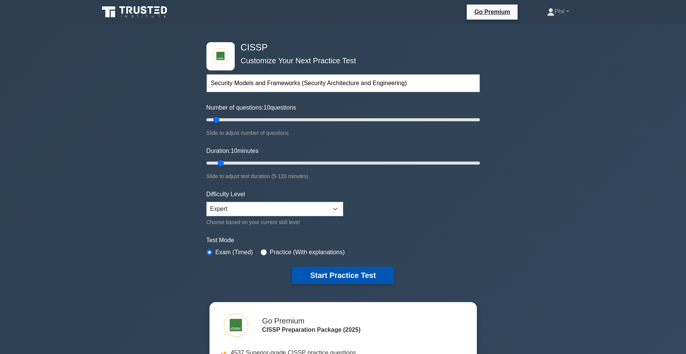
click at [346, 277] on button "Start Practice Test" at bounding box center [343, 275] width 102 height 17
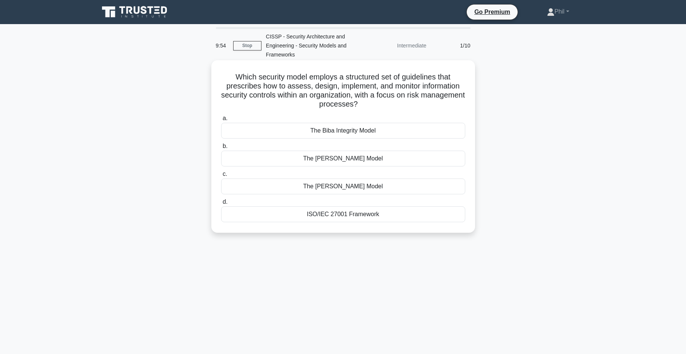
click at [385, 216] on div "ISO/IEC 27001 Framework" at bounding box center [343, 214] width 244 height 16
click at [221, 204] on input "d. ISO/IEC 27001 Framework" at bounding box center [221, 202] width 0 height 5
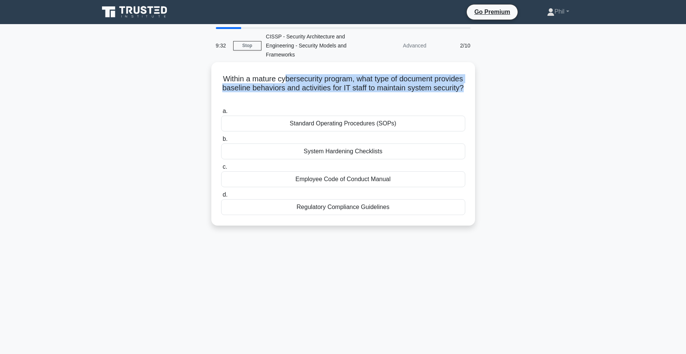
drag, startPoint x: 283, startPoint y: 76, endPoint x: 479, endPoint y: 89, distance: 196.6
click at [480, 89] on div "Within a mature cybersecurity program, what type of document provides baseline …" at bounding box center [343, 148] width 497 height 172
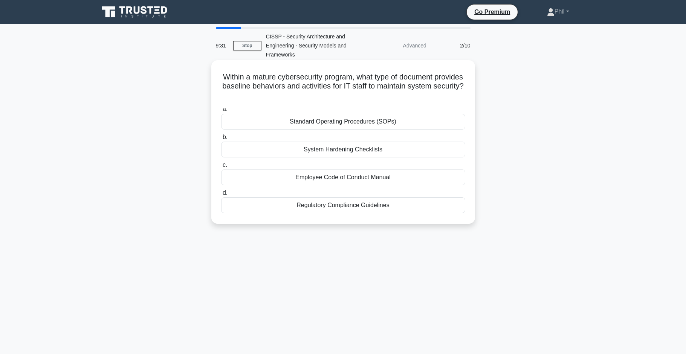
click at [451, 90] on h5 "Within a mature cybersecurity program, what type of document provides baseline …" at bounding box center [343, 86] width 246 height 28
click at [425, 124] on div "Standard Operating Procedures (SOPs)" at bounding box center [343, 122] width 244 height 16
click at [221, 112] on input "a. Standard Operating Procedures (SOPs)" at bounding box center [221, 109] width 0 height 5
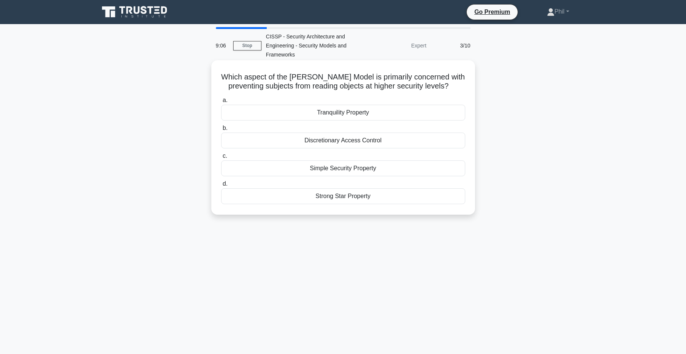
click at [388, 171] on div "Simple Security Property" at bounding box center [343, 168] width 244 height 16
click at [221, 159] on input "c. Simple Security Property" at bounding box center [221, 156] width 0 height 5
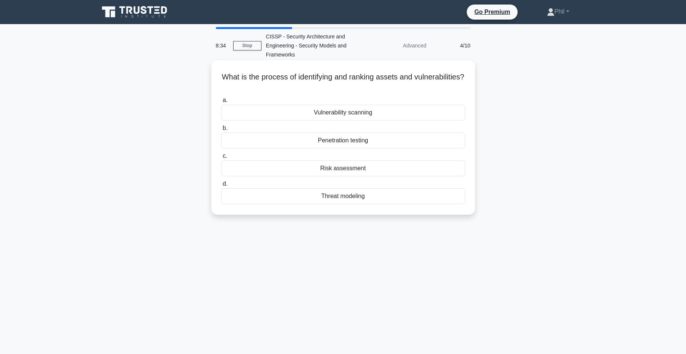
click at [345, 170] on div "Risk assessment" at bounding box center [343, 168] width 244 height 16
click at [221, 159] on input "c. Risk assessment" at bounding box center [221, 156] width 0 height 5
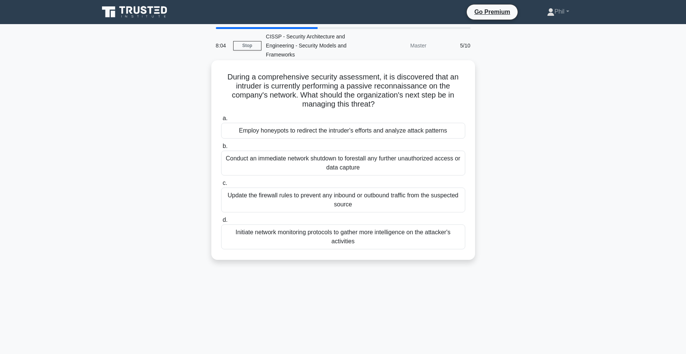
click at [441, 206] on div "Update the firewall rules to prevent any inbound or outbound traffic from the s…" at bounding box center [343, 200] width 244 height 25
click at [221, 186] on input "c. Update the firewall rules to prevent any inbound or outbound traffic from th…" at bounding box center [221, 183] width 0 height 5
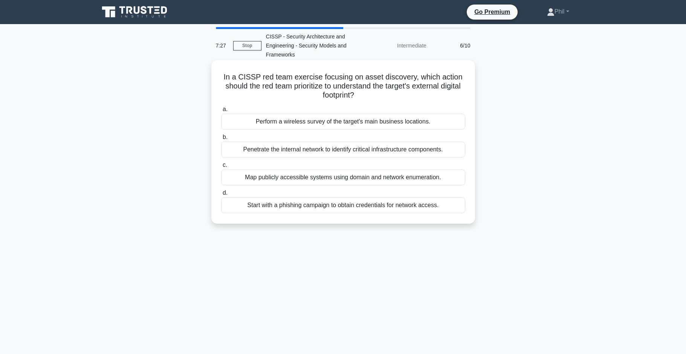
click at [446, 179] on div "Map publicly accessible systems using domain and network enumeration." at bounding box center [343, 177] width 244 height 16
click at [221, 168] on input "c. Map publicly accessible systems using domain and network enumeration." at bounding box center [221, 165] width 0 height 5
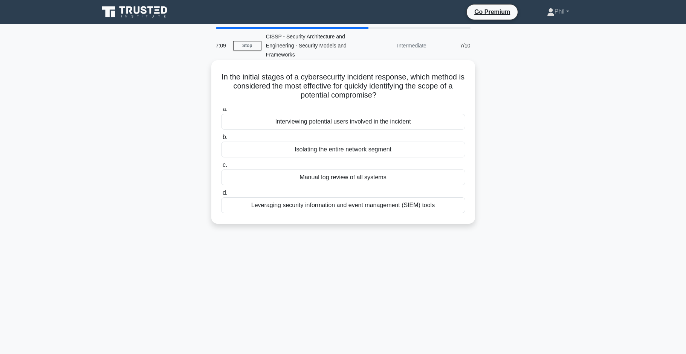
click at [426, 208] on div "Leveraging security information and event management (SIEM) tools" at bounding box center [343, 205] width 244 height 16
click at [221, 195] on input "d. Leveraging security information and event management (SIEM) tools" at bounding box center [221, 193] width 0 height 5
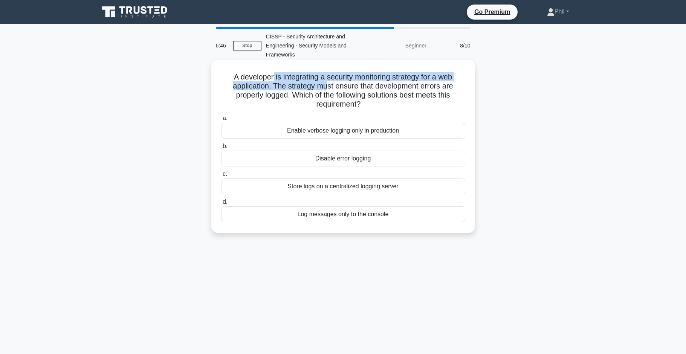
drag, startPoint x: 273, startPoint y: 78, endPoint x: 318, endPoint y: 85, distance: 45.8
click at [325, 88] on h5 "A developer is integrating a security monitoring strategy for a web application…" at bounding box center [343, 90] width 246 height 37
click at [317, 85] on h5 "A developer is integrating a security monitoring strategy for a web application…" at bounding box center [343, 90] width 246 height 37
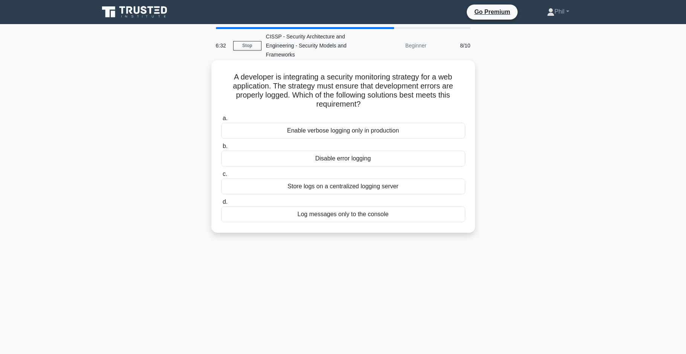
click at [445, 192] on div "Store logs on a centralized logging server" at bounding box center [343, 186] width 244 height 16
click at [221, 177] on input "c. Store logs on a centralized logging server" at bounding box center [221, 174] width 0 height 5
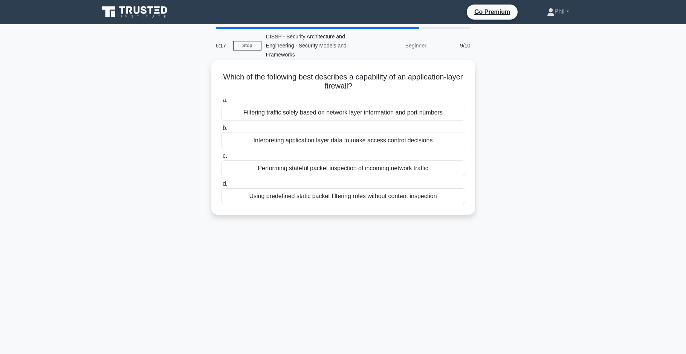
click at [384, 140] on div "Interpreting application layer data to make access control decisions" at bounding box center [343, 141] width 244 height 16
click at [221, 131] on input "b. Interpreting application layer data to make access control decisions" at bounding box center [221, 128] width 0 height 5
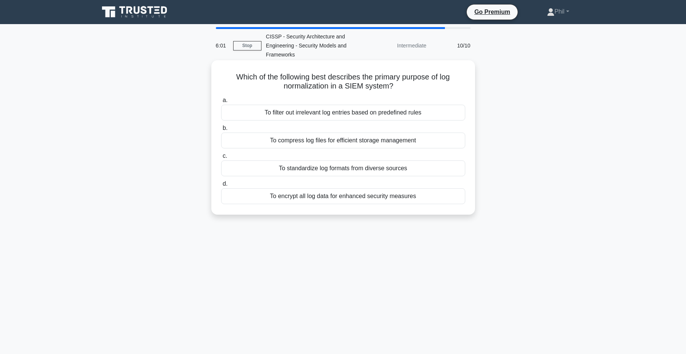
click at [421, 171] on div "To standardize log formats from diverse sources" at bounding box center [343, 168] width 244 height 16
click at [221, 159] on input "c. To standardize log formats from diverse sources" at bounding box center [221, 156] width 0 height 5
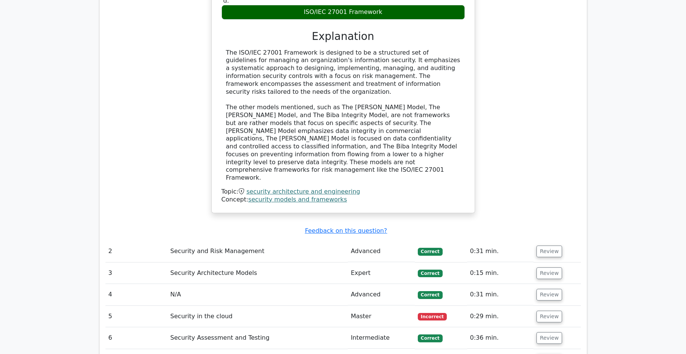
scroll to position [822, 0]
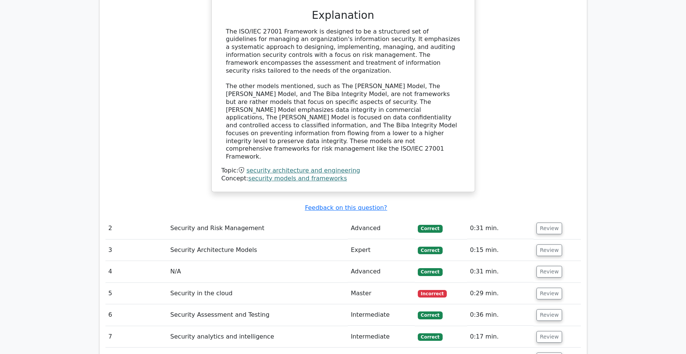
click at [533, 283] on td "Review" at bounding box center [556, 293] width 47 height 21
click at [547, 288] on button "Review" at bounding box center [549, 294] width 26 height 12
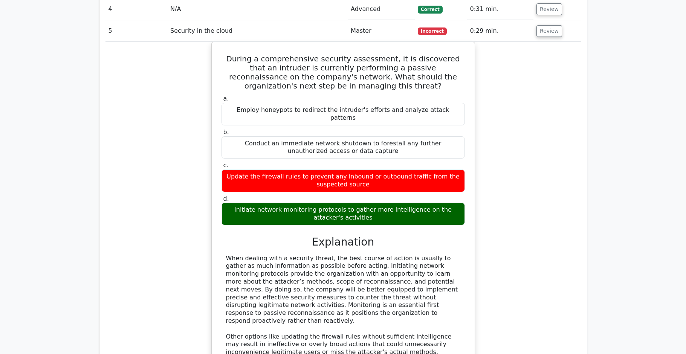
scroll to position [936, 0]
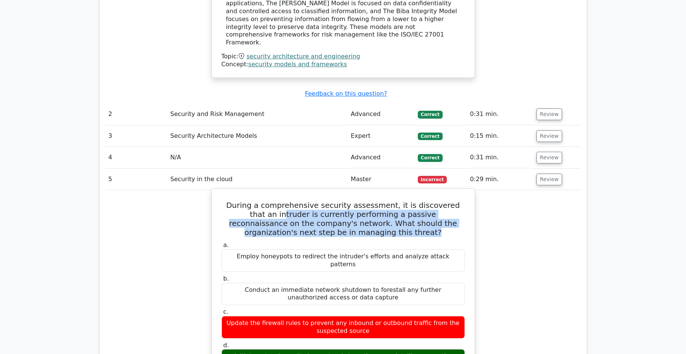
drag, startPoint x: 244, startPoint y: 182, endPoint x: 402, endPoint y: 203, distance: 159.8
click at [402, 203] on h5 "During a comprehensive security assessment, it is discovered that an intruder i…" at bounding box center [343, 219] width 245 height 36
click at [401, 202] on h5 "During a comprehensive security assessment, it is discovered that an intruder i…" at bounding box center [343, 219] width 245 height 36
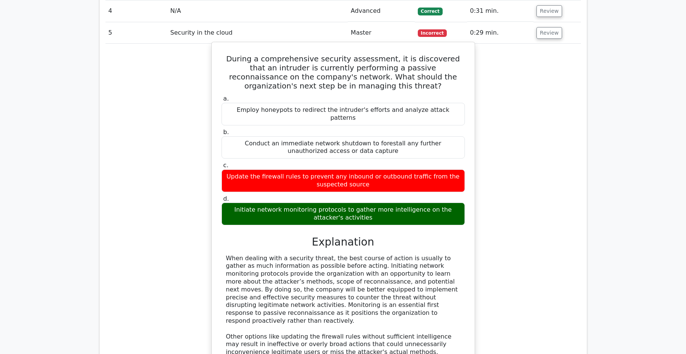
scroll to position [1082, 0]
drag, startPoint x: 224, startPoint y: 23, endPoint x: 404, endPoint y: 177, distance: 237.2
click at [404, 177] on div "During a comprehensive security assessment, it is discovered that an intruder i…" at bounding box center [343, 235] width 257 height 378
copy div "During a comprehensive security assessment, it is discovered that an intruder i…"
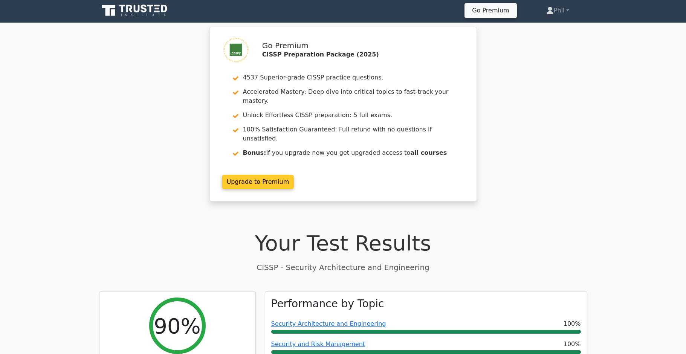
scroll to position [0, 0]
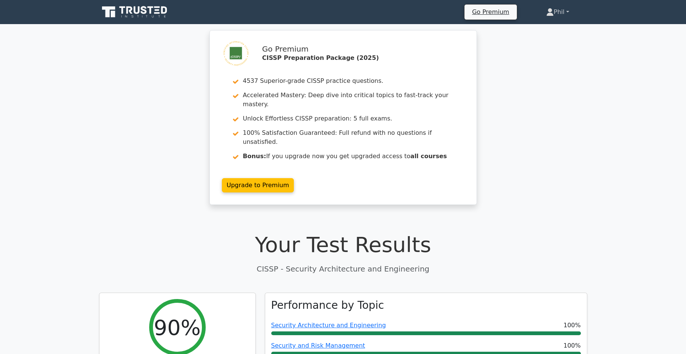
click at [558, 18] on nav "Go Premium Phil Profile" at bounding box center [343, 12] width 686 height 24
click at [560, 9] on link "Phil" at bounding box center [557, 12] width 59 height 15
click at [551, 31] on link "Profile" at bounding box center [557, 30] width 59 height 12
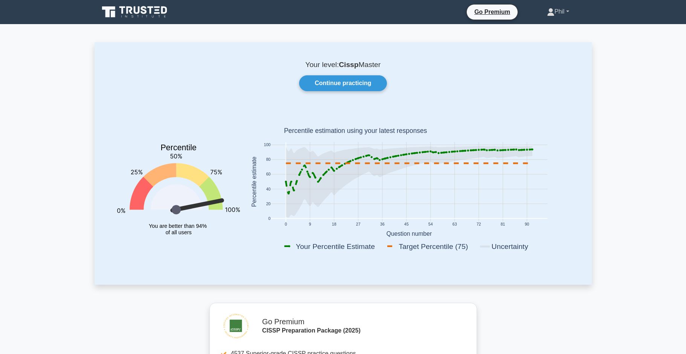
click at [564, 9] on link "Phil" at bounding box center [558, 11] width 58 height 15
click at [554, 26] on link "Profile" at bounding box center [558, 29] width 59 height 12
click at [360, 81] on link "Continue practicing" at bounding box center [342, 83] width 87 height 16
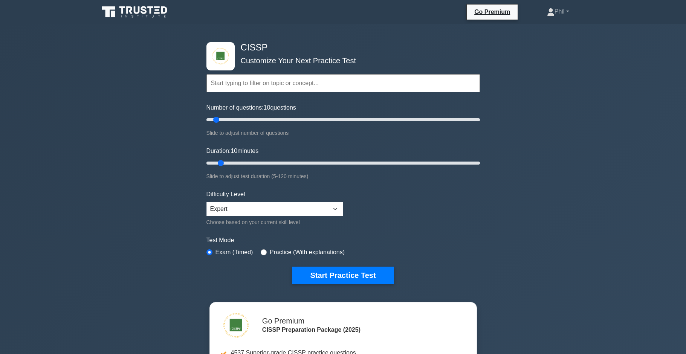
click at [256, 81] on input "text" at bounding box center [342, 83] width 273 height 18
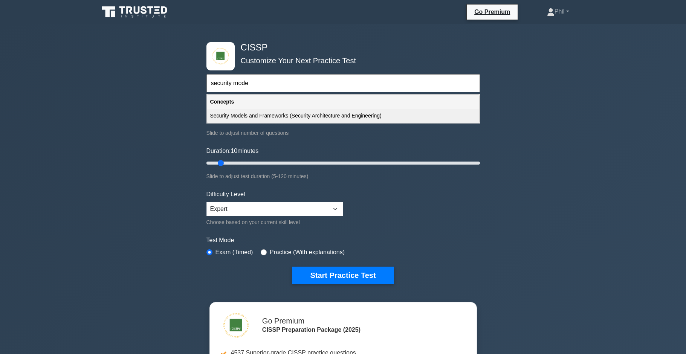
click at [365, 111] on div "Security Models and Frameworks (Security Architecture and Engineering)" at bounding box center [343, 116] width 272 height 14
type input "Security Models and Frameworks (Security Architecture and Engineering)"
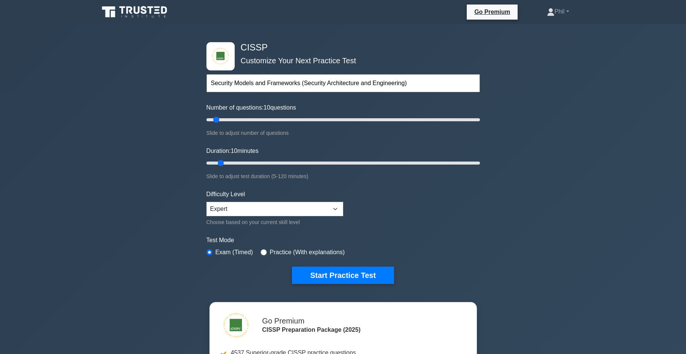
click at [343, 284] on div "CISSP Customize Your Next Practice Test Security Models and Frameworks (Securit…" at bounding box center [343, 163] width 282 height 278
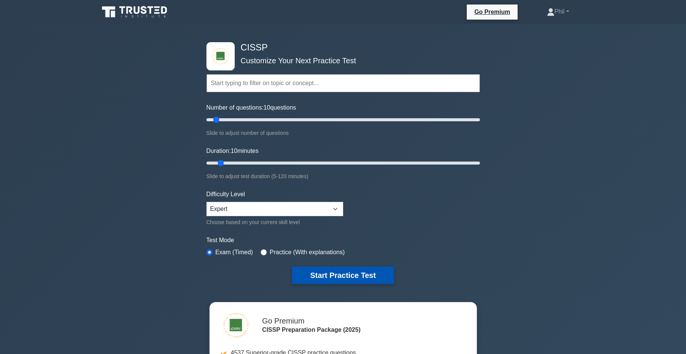
click at [373, 278] on button "Start Practice Test" at bounding box center [343, 275] width 102 height 17
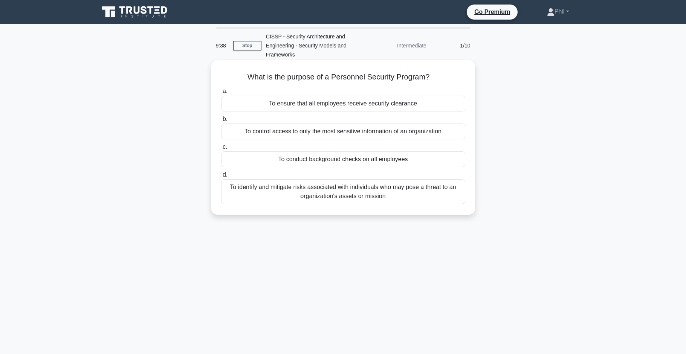
click at [418, 195] on div "To identify and mitigate risks associated with individuals who may pose a threa…" at bounding box center [343, 191] width 244 height 25
click at [221, 177] on input "d. To identify and mitigate risks associated with individuals who may pose a th…" at bounding box center [221, 174] width 0 height 5
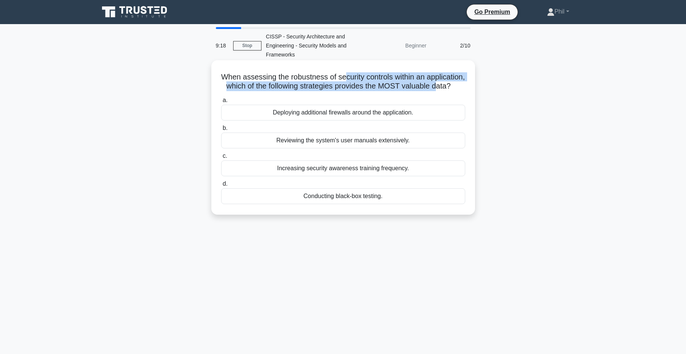
drag, startPoint x: 343, startPoint y: 79, endPoint x: 436, endPoint y: 87, distance: 94.1
click at [436, 87] on h5 "When assessing the robustness of security controls within an application, which…" at bounding box center [343, 81] width 246 height 19
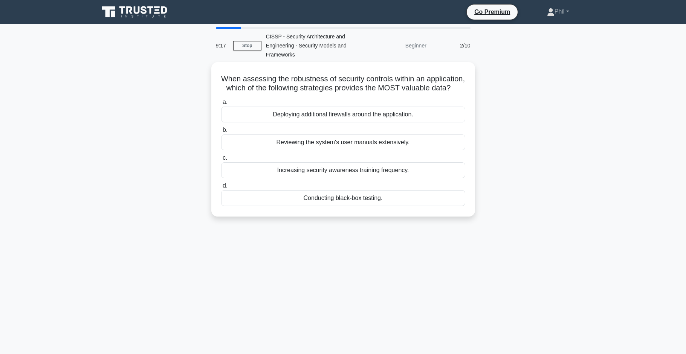
click at [403, 261] on div "9:17 Stop CISSP - Security Architecture and Engineering - Security Models and F…" at bounding box center [343, 215] width 497 height 377
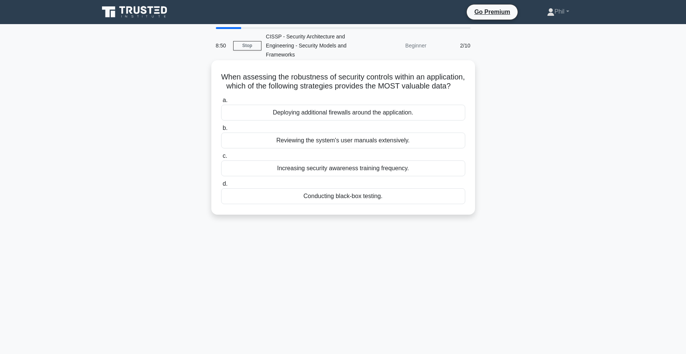
click at [401, 199] on div "Conducting black-box testing." at bounding box center [343, 196] width 244 height 16
click at [221, 186] on input "d. Conducting black-box testing." at bounding box center [221, 183] width 0 height 5
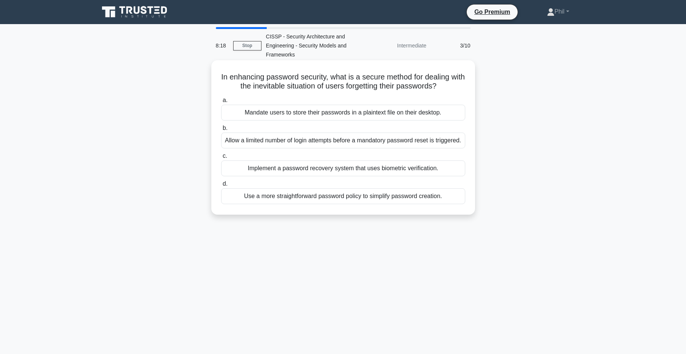
click at [427, 148] on div "Allow a limited number of login attempts before a mandatory password reset is t…" at bounding box center [343, 141] width 244 height 16
click at [221, 131] on input "b. Allow a limited number of login attempts before a mandatory password reset i…" at bounding box center [221, 128] width 0 height 5
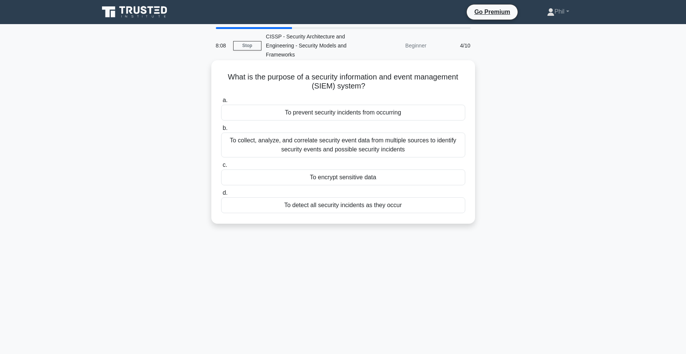
click at [459, 149] on div "To collect, analyze, and correlate security event data from multiple sources to…" at bounding box center [343, 145] width 244 height 25
click at [221, 131] on input "b. To collect, analyze, and correlate security event data from multiple sources…" at bounding box center [221, 128] width 0 height 5
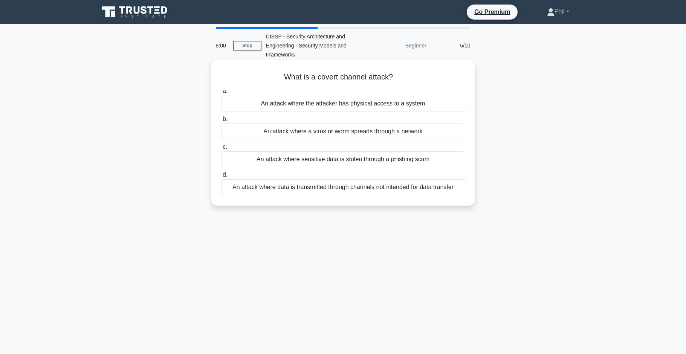
click at [423, 187] on div "An attack where data is transmitted through channels not intended for data tran…" at bounding box center [343, 187] width 244 height 16
click at [221, 177] on input "d. An attack where data is transmitted through channels not intended for data t…" at bounding box center [221, 174] width 0 height 5
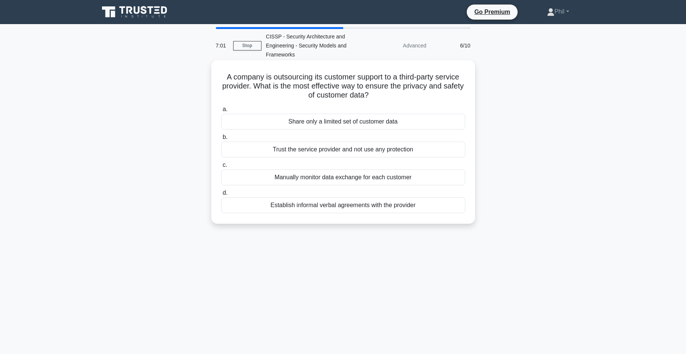
click at [408, 122] on div "Share only a limited set of customer data" at bounding box center [343, 122] width 244 height 16
click at [221, 112] on input "a. Share only a limited set of customer data" at bounding box center [221, 109] width 0 height 5
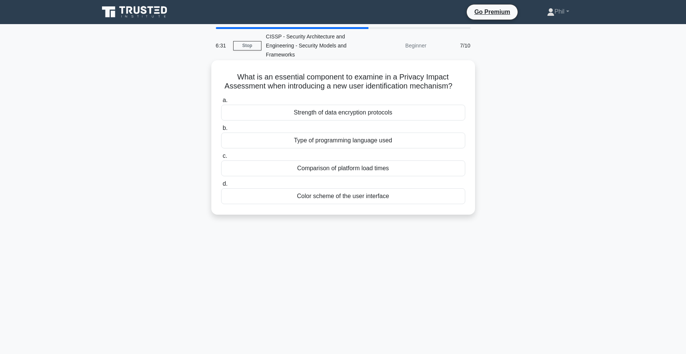
click at [407, 114] on div "Strength of data encryption protocols" at bounding box center [343, 113] width 244 height 16
click at [221, 103] on input "a. Strength of data encryption protocols" at bounding box center [221, 100] width 0 height 5
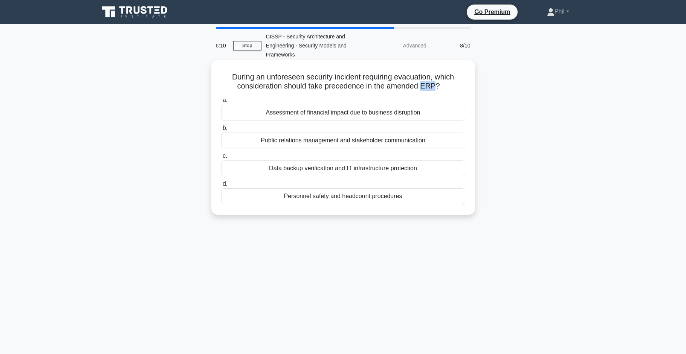
drag, startPoint x: 419, startPoint y: 85, endPoint x: 431, endPoint y: 86, distance: 12.1
click at [431, 86] on h5 "During an unforeseen security incident requiring evacuation, which consideratio…" at bounding box center [343, 81] width 246 height 19
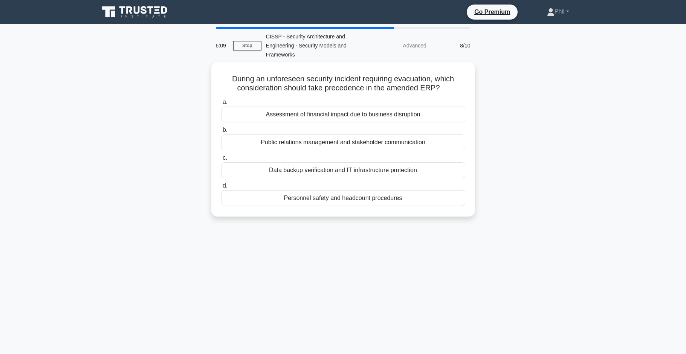
click at [444, 232] on div "6:09 Stop CISSP - Security Architecture and Engineering - Security Models and F…" at bounding box center [343, 215] width 497 height 377
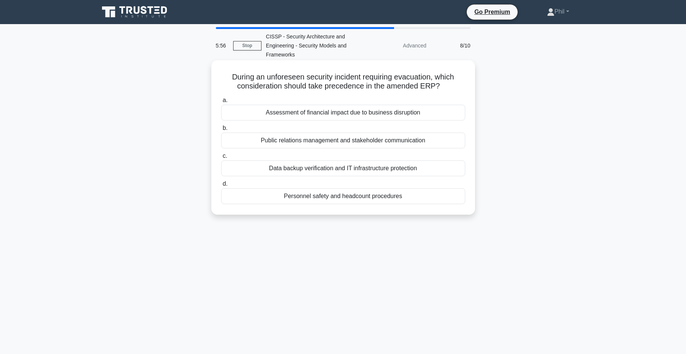
click at [398, 198] on div "Personnel safety and headcount procedures" at bounding box center [343, 196] width 244 height 16
click at [221, 186] on input "d. Personnel safety and headcount procedures" at bounding box center [221, 183] width 0 height 5
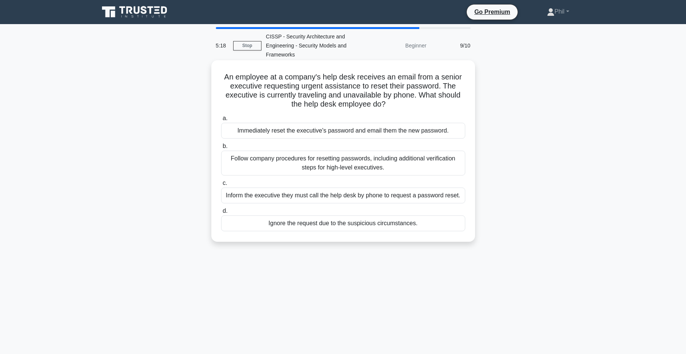
click at [386, 164] on div "Follow company procedures for resetting passwords, including additional verific…" at bounding box center [343, 163] width 244 height 25
click at [221, 149] on input "b. Follow company procedures for resetting passwords, including additional veri…" at bounding box center [221, 146] width 0 height 5
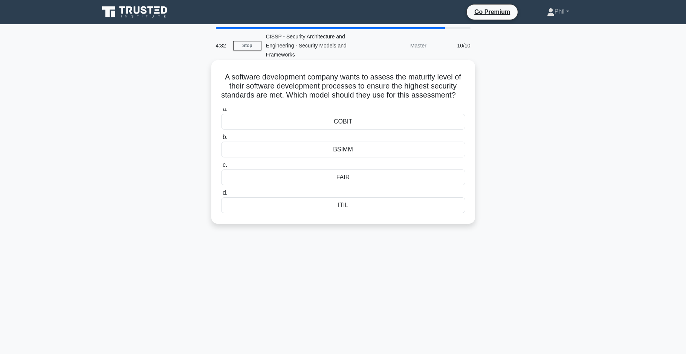
click at [397, 149] on div "BSIMM" at bounding box center [343, 150] width 244 height 16
click at [221, 140] on input "b. BSIMM" at bounding box center [221, 137] width 0 height 5
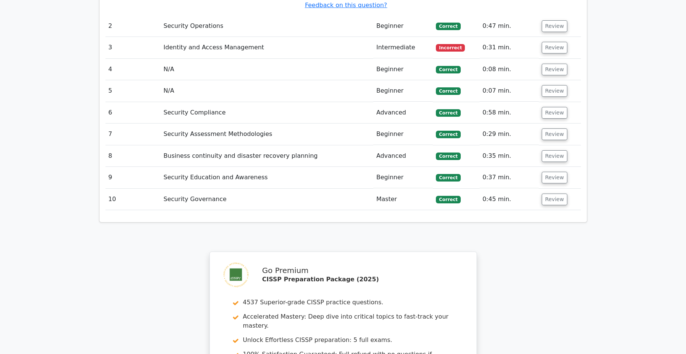
scroll to position [783, 0]
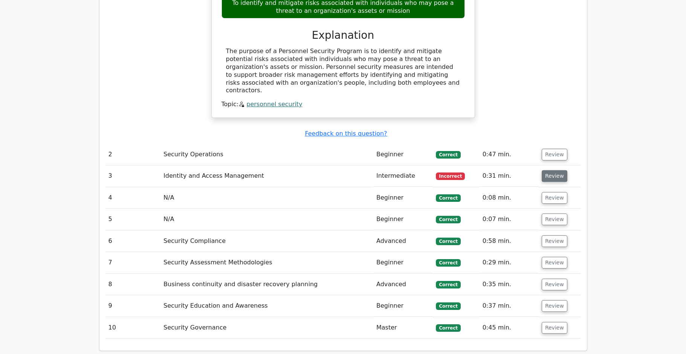
click at [545, 170] on button "Review" at bounding box center [554, 176] width 26 height 12
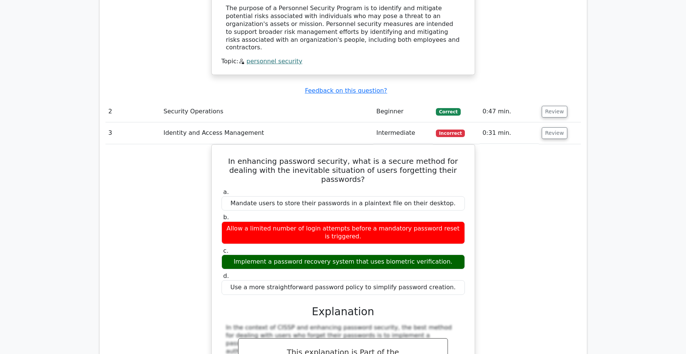
scroll to position [836, 0]
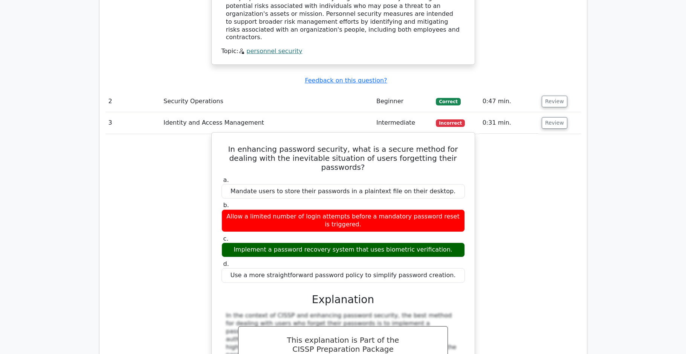
drag, startPoint x: 228, startPoint y: 121, endPoint x: 468, endPoint y: 248, distance: 272.0
click at [468, 249] on div "In enhancing password security, what is a secure method for dealing with the in…" at bounding box center [343, 300] width 257 height 329
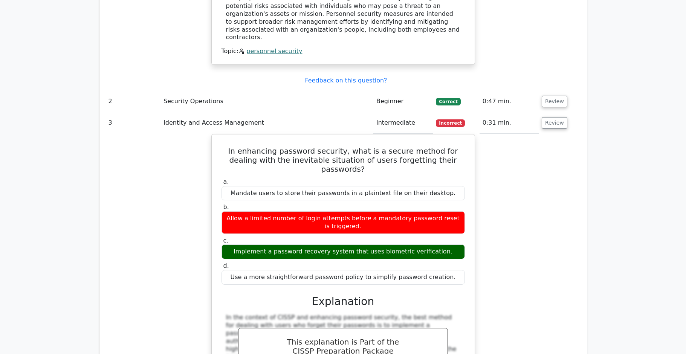
click at [558, 265] on div "In enhancing password security, what is a secure method for dealing with the in…" at bounding box center [342, 306] width 475 height 345
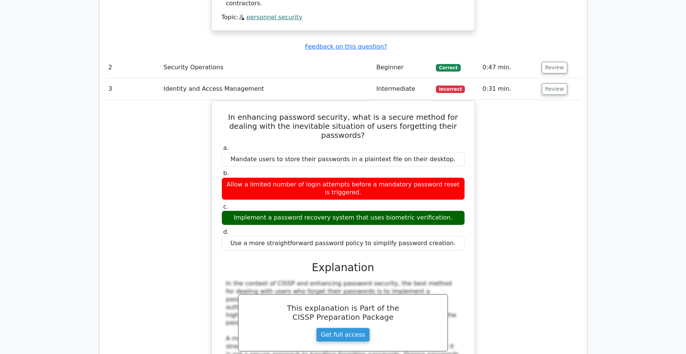
scroll to position [869, 0]
click at [555, 84] on button "Review" at bounding box center [554, 90] width 26 height 12
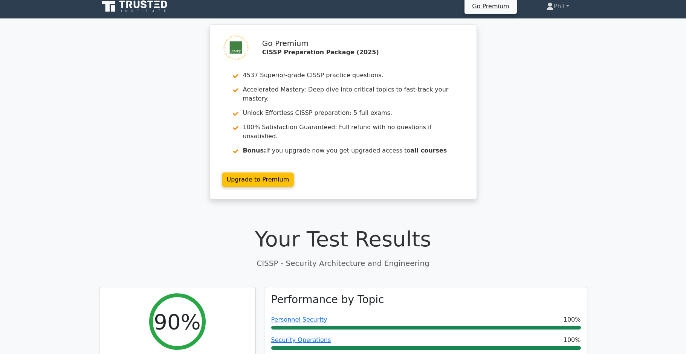
scroll to position [0, 0]
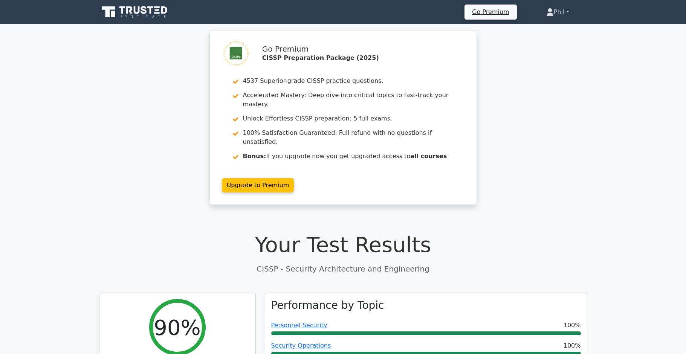
click at [557, 11] on link "Phil" at bounding box center [557, 12] width 59 height 15
click at [554, 34] on link "Profile" at bounding box center [557, 30] width 59 height 12
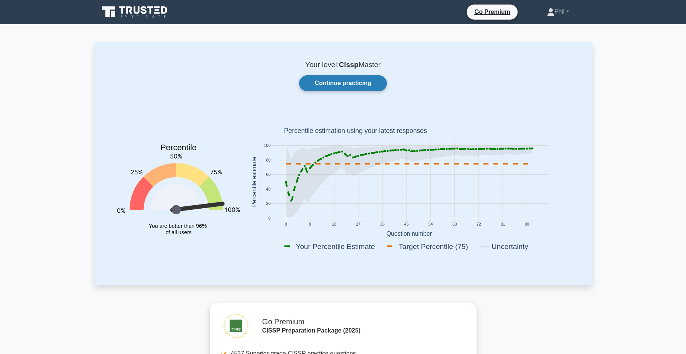
click at [326, 81] on link "Continue practicing" at bounding box center [342, 83] width 87 height 16
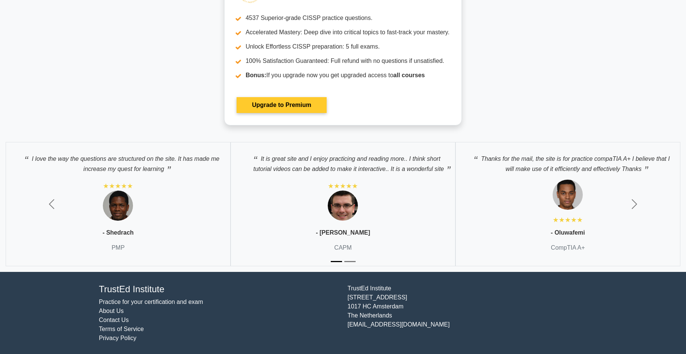
scroll to position [2605, 0]
